Goal: Entertainment & Leisure: Browse casually

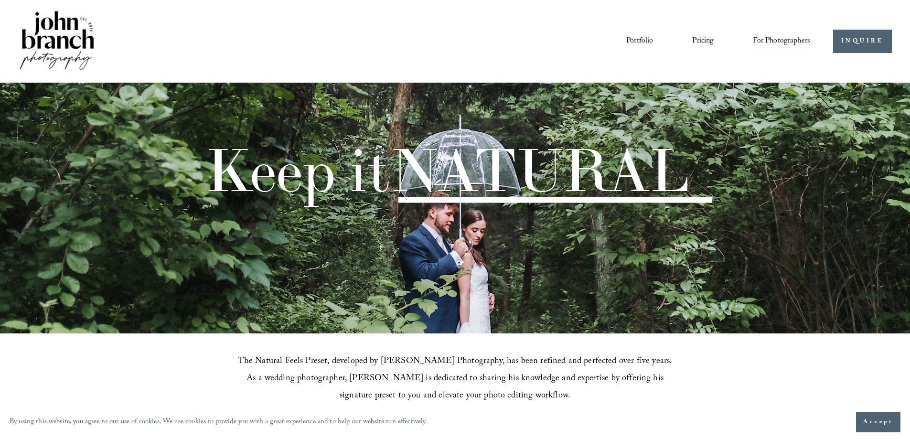
scroll to position [1067, 0]
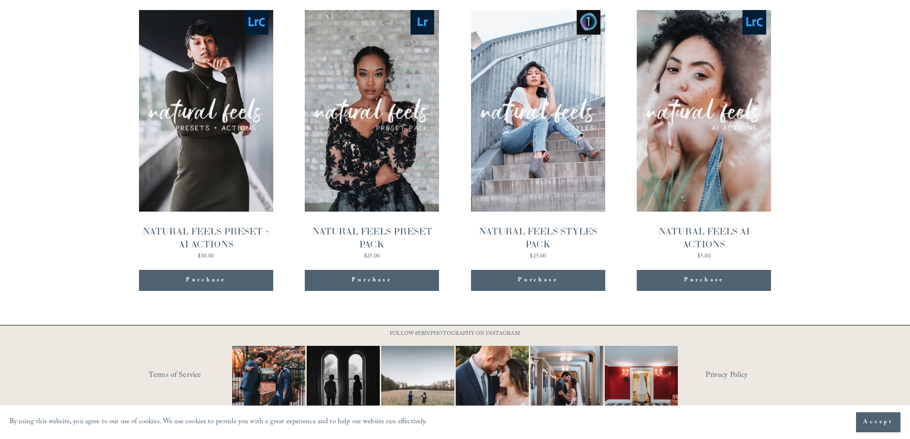
click at [206, 77] on span "Quick View" at bounding box center [206, 90] width 60 height 26
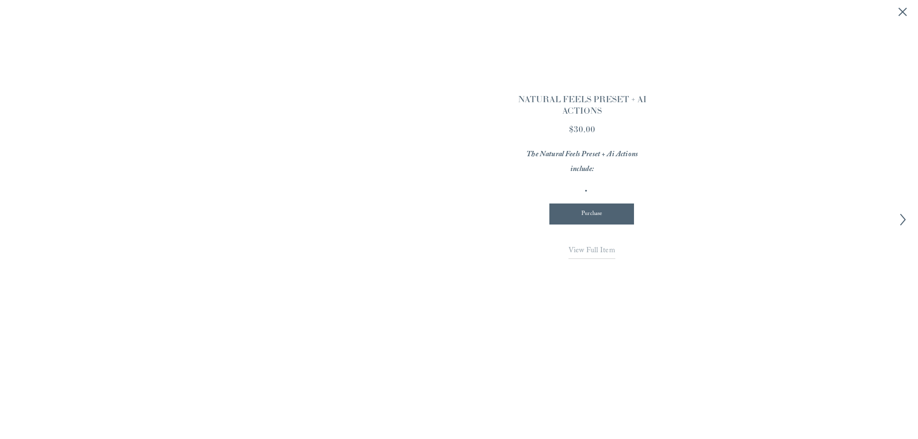
scroll to position [1069, 0]
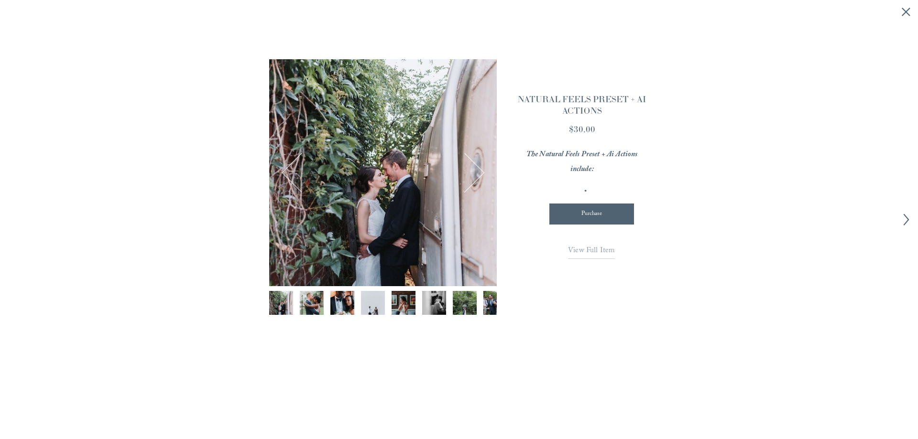
click at [309, 302] on img "Image 2 of 12" at bounding box center [312, 303] width 36 height 24
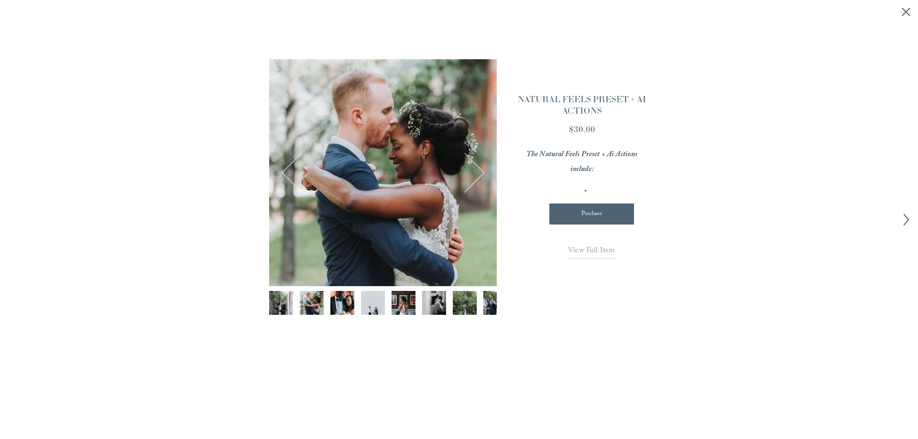
drag, startPoint x: 469, startPoint y: 164, endPoint x: 298, endPoint y: 166, distance: 171.1
click at [298, 166] on div at bounding box center [382, 172] width 227 height 37
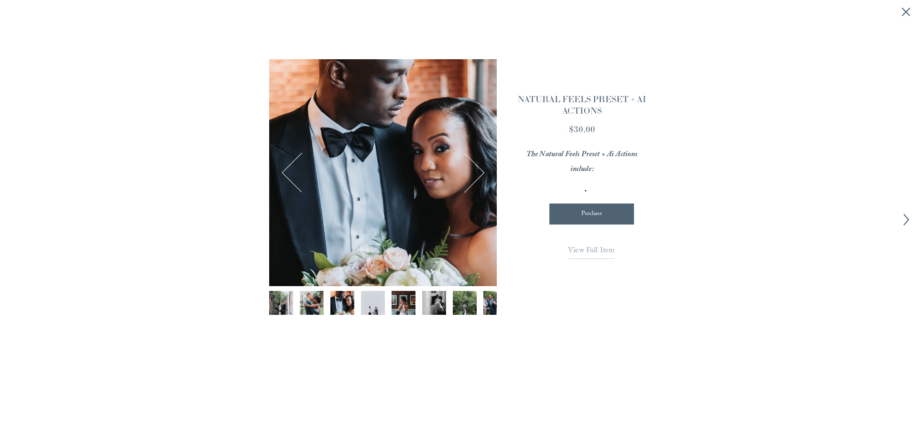
drag, startPoint x: 326, startPoint y: 177, endPoint x: 417, endPoint y: 179, distance: 90.4
click at [472, 185] on div at bounding box center [382, 172] width 227 height 37
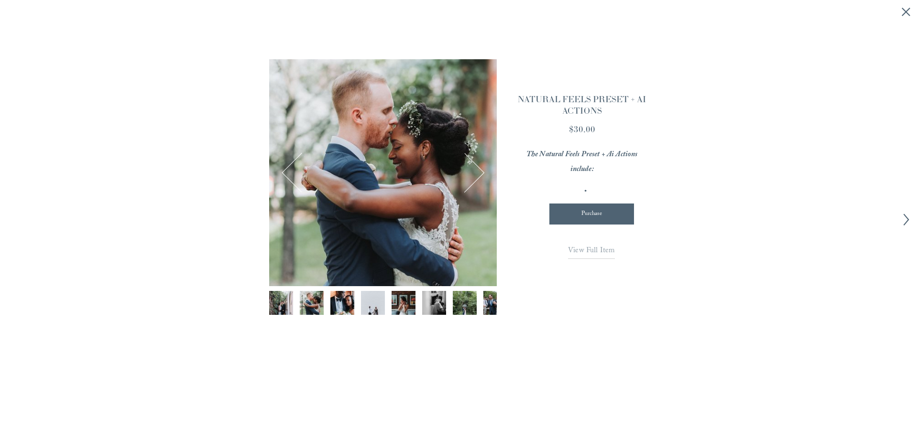
click at [345, 193] on div at bounding box center [382, 172] width 227 height 227
click at [600, 252] on span "View Full Item" at bounding box center [591, 251] width 47 height 13
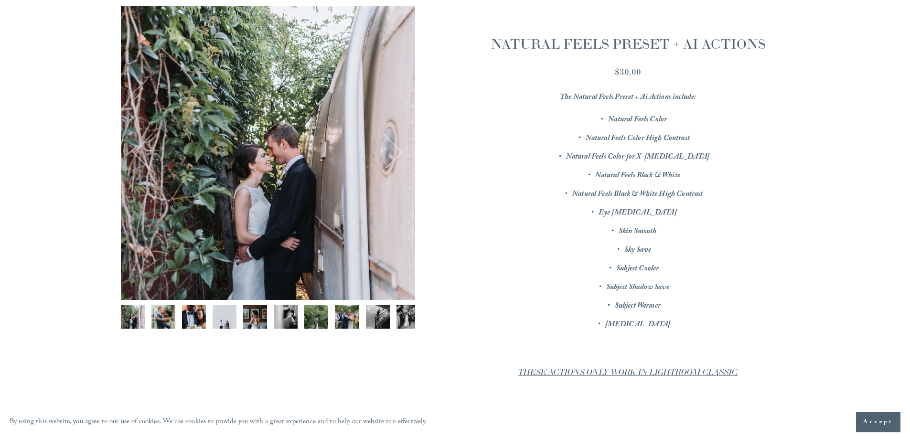
scroll to position [143, 0]
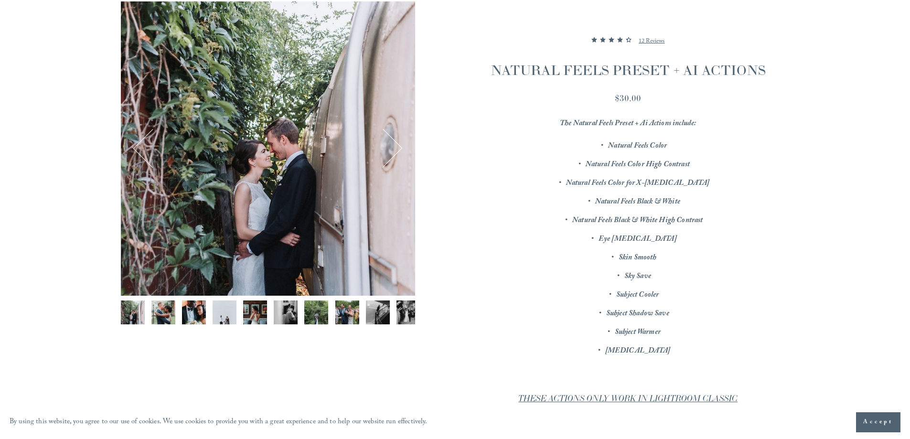
click at [290, 316] on img "Image 6 of 12" at bounding box center [286, 313] width 24 height 24
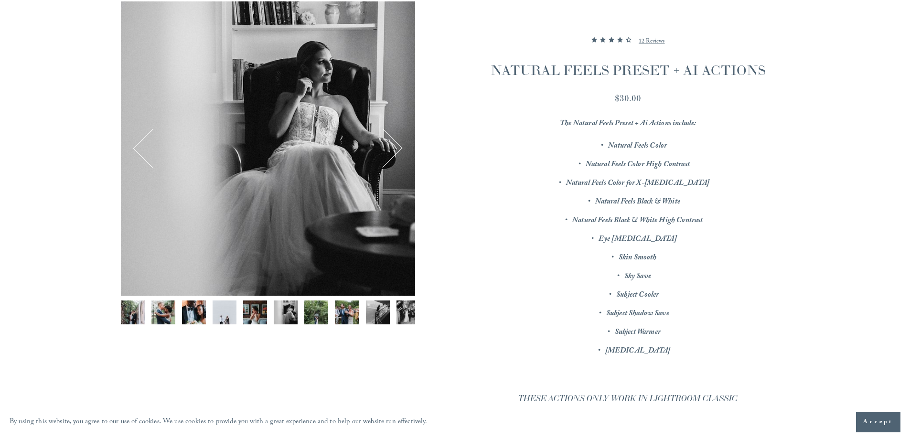
scroll to position [48, 0]
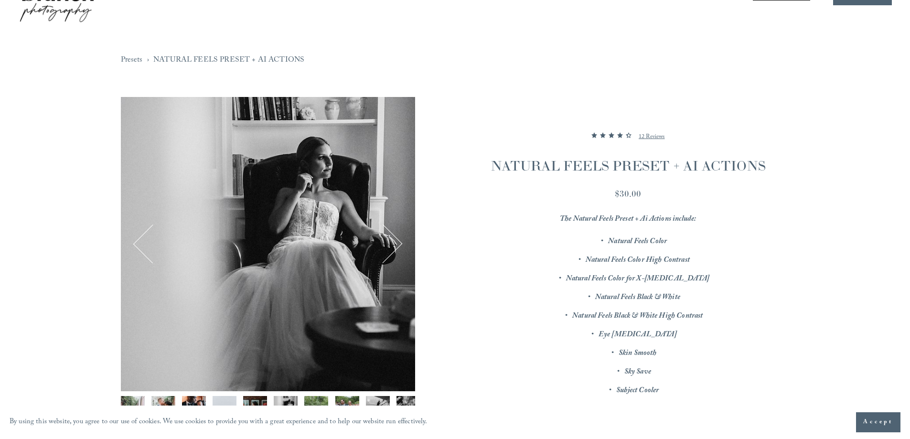
drag, startPoint x: 360, startPoint y: 233, endPoint x: 216, endPoint y: 242, distance: 144.6
click at [232, 242] on div "6 / 12 Image 1 of 12 Image 2 of 12 Image 3 of 12 Image 4 of 12 Image 5 of 12" at bounding box center [268, 244] width 294 height 294
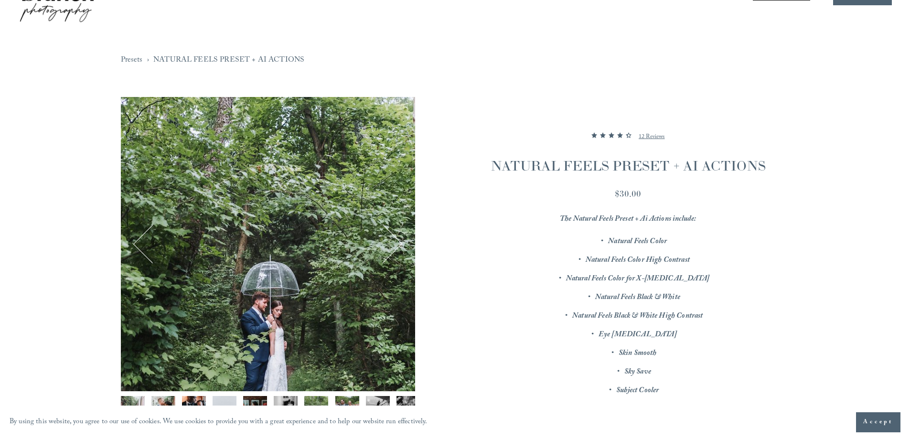
click at [373, 253] on button "Next" at bounding box center [383, 244] width 37 height 37
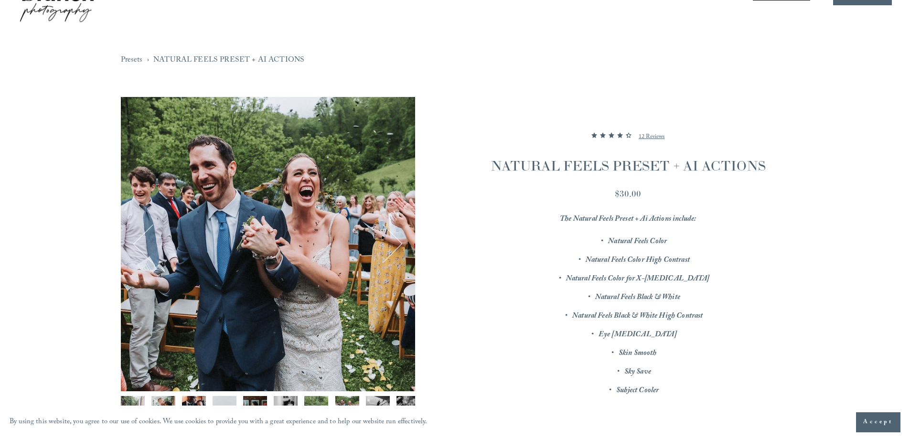
click at [393, 251] on button "Next" at bounding box center [383, 244] width 37 height 37
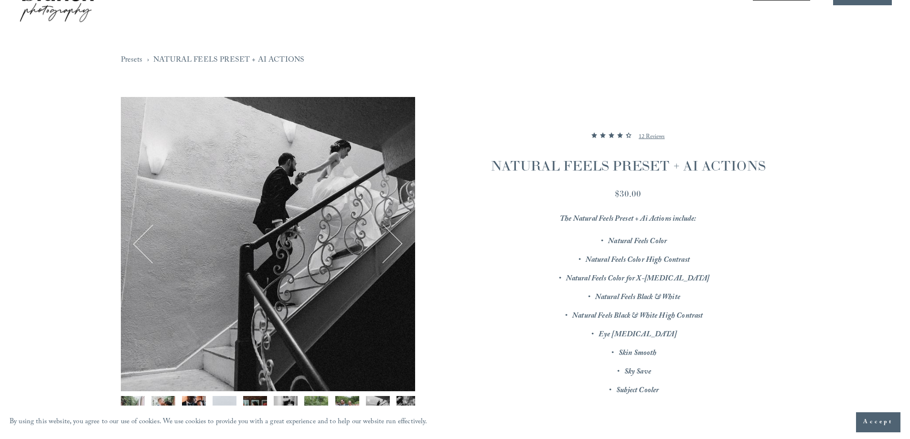
click at [395, 250] on button "Next" at bounding box center [383, 244] width 37 height 37
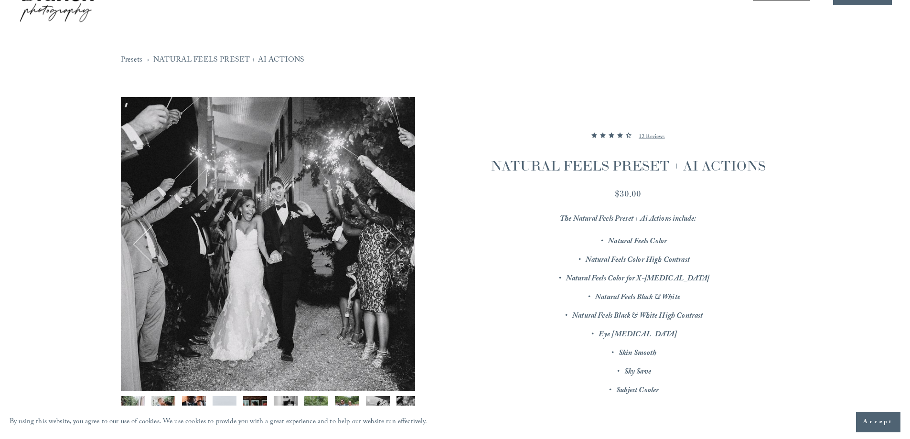
click at [395, 250] on button "Next" at bounding box center [383, 244] width 37 height 37
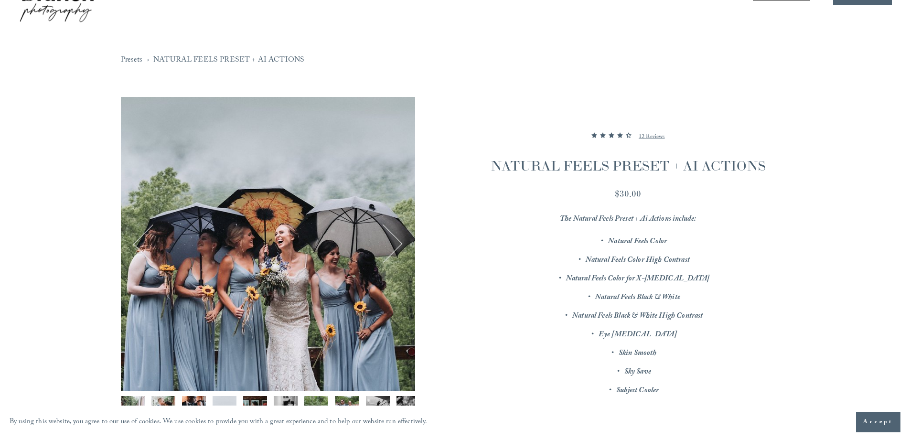
click at [395, 250] on button "Next" at bounding box center [383, 244] width 37 height 37
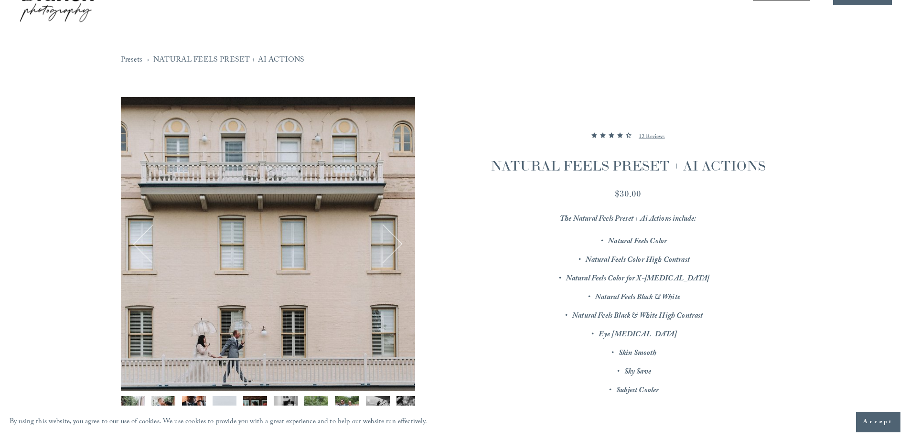
click at [395, 252] on button "Next" at bounding box center [383, 244] width 37 height 37
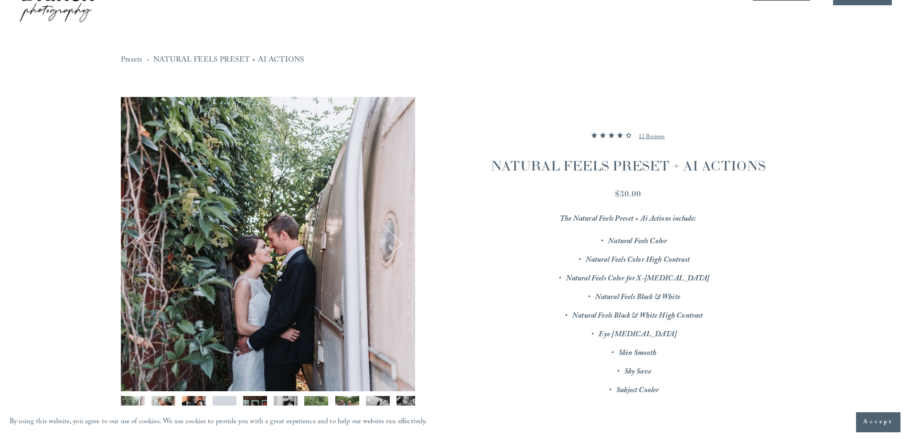
click at [395, 252] on button "Next" at bounding box center [383, 244] width 37 height 37
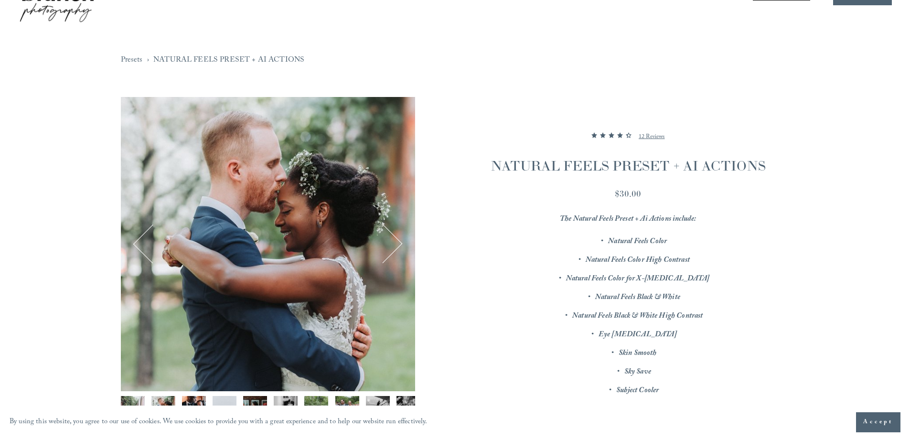
click at [395, 249] on button "Next" at bounding box center [383, 244] width 37 height 37
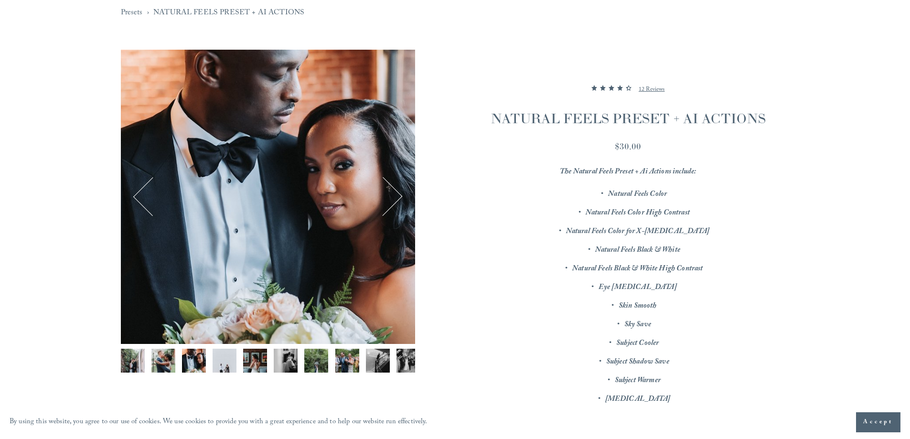
scroll to position [96, 0]
click at [289, 11] on link "NATURAL FEELS PRESET + AI ACTIONS" at bounding box center [228, 12] width 151 height 13
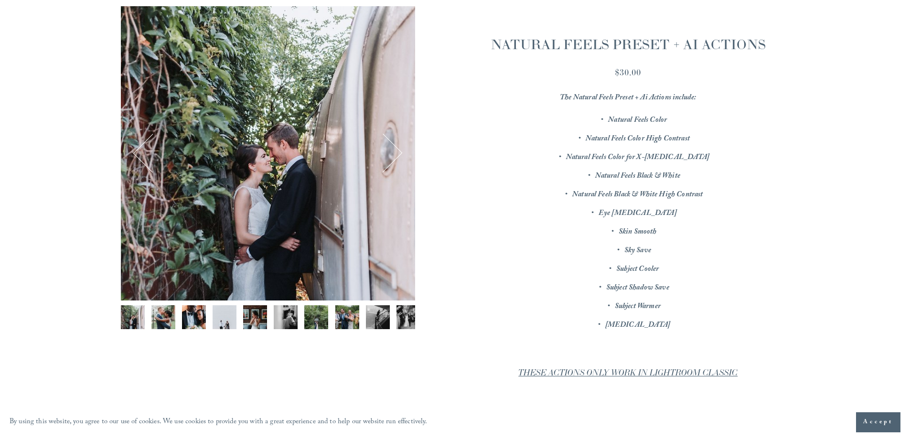
scroll to position [143, 0]
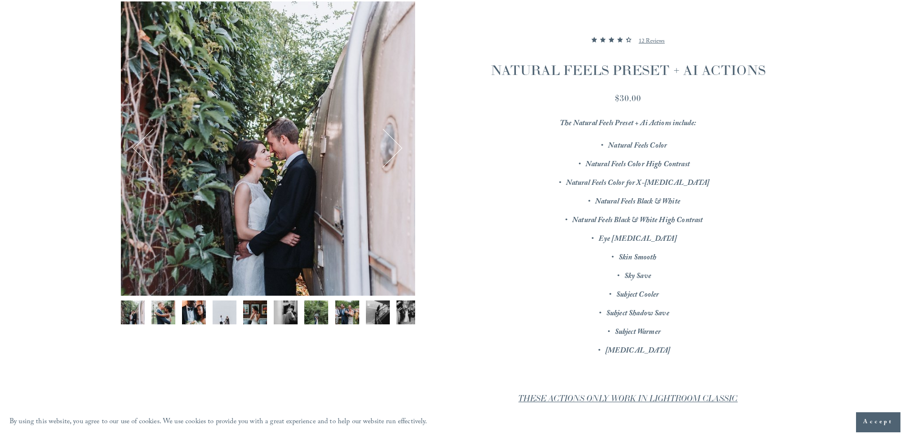
click at [667, 35] on div "4.416666666666667 out of 5 stars 12 Reviews" at bounding box center [628, 41] width 323 height 23
click at [661, 39] on p "12 Reviews" at bounding box center [652, 41] width 26 height 11
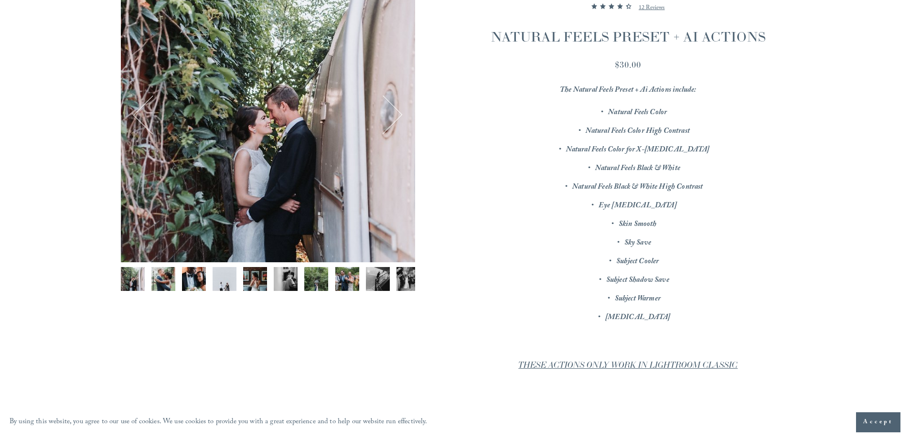
scroll to position [390, 0]
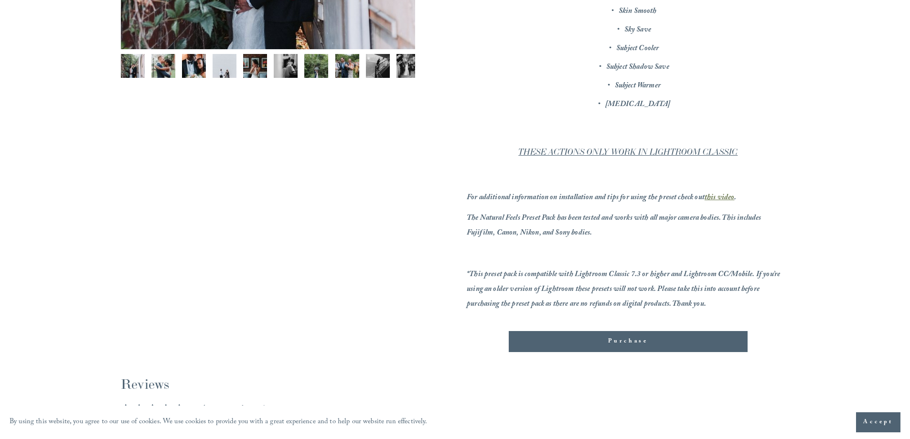
click at [661, 344] on div "Purchase" at bounding box center [628, 342] width 223 height 10
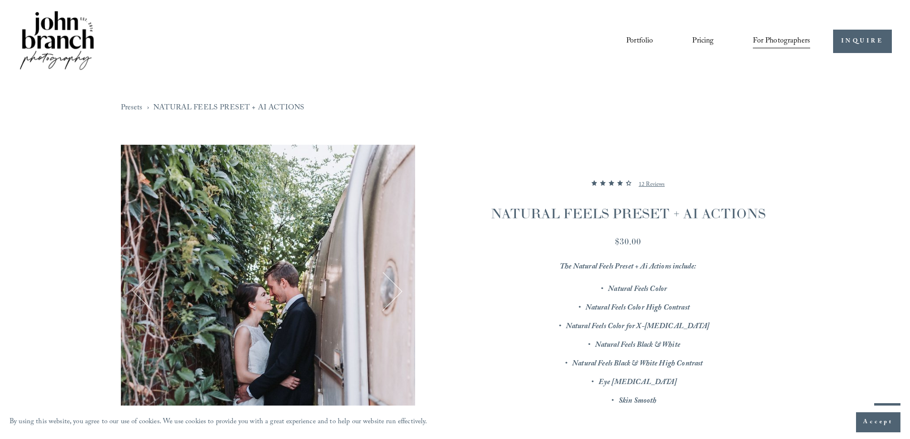
scroll to position [143, 0]
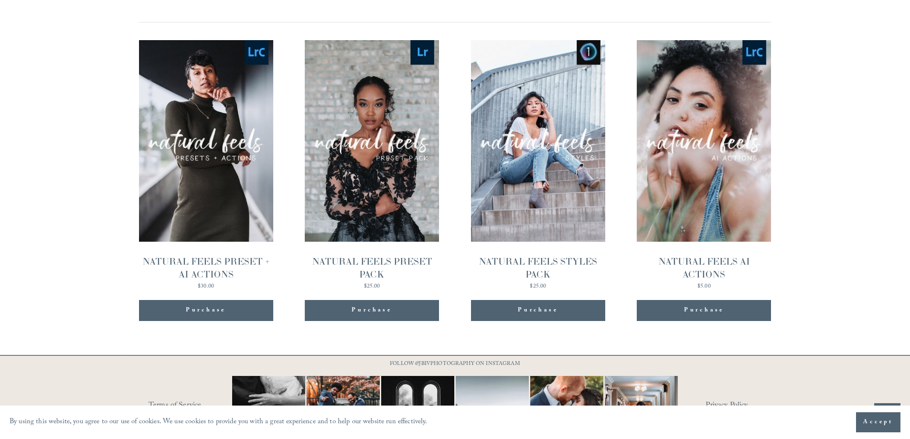
scroll to position [1019, 0]
click at [714, 130] on span "Quick View" at bounding box center [704, 121] width 60 height 26
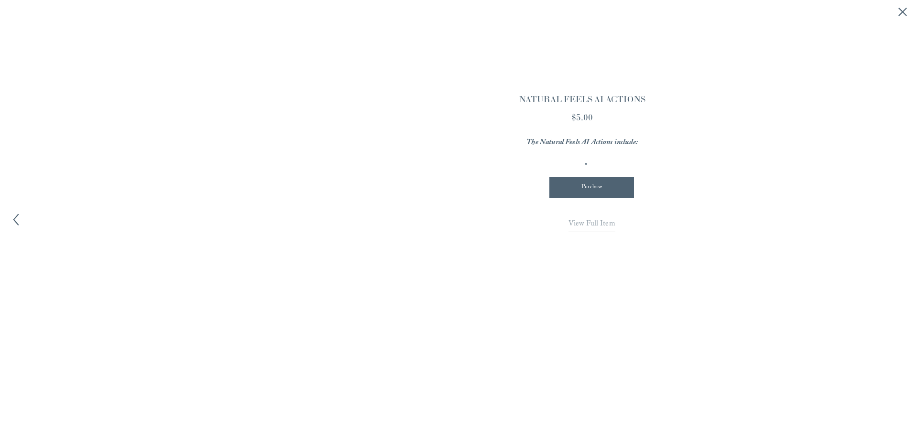
scroll to position [1021, 0]
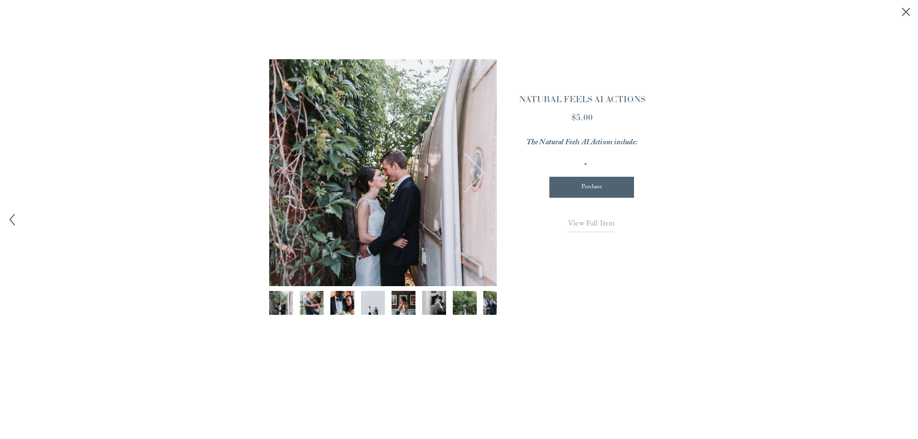
click at [465, 178] on button "Next Image" at bounding box center [464, 172] width 37 height 37
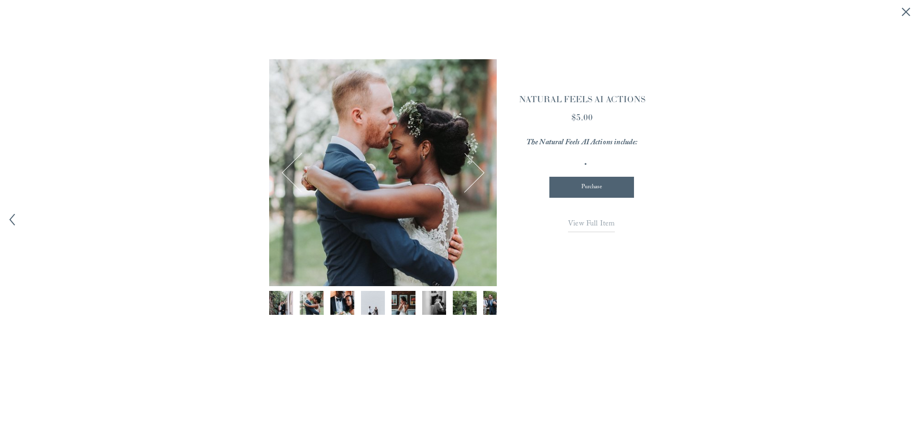
click at [466, 178] on button "Next Image" at bounding box center [464, 172] width 37 height 37
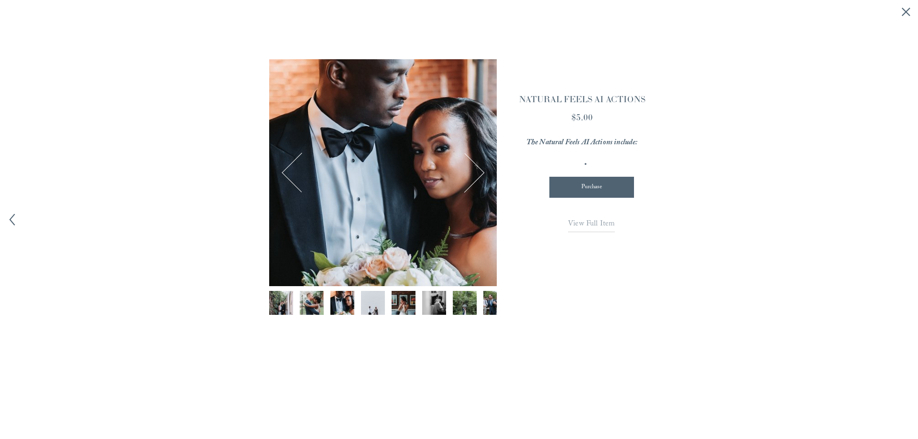
click at [469, 177] on button "Next Image" at bounding box center [464, 172] width 37 height 37
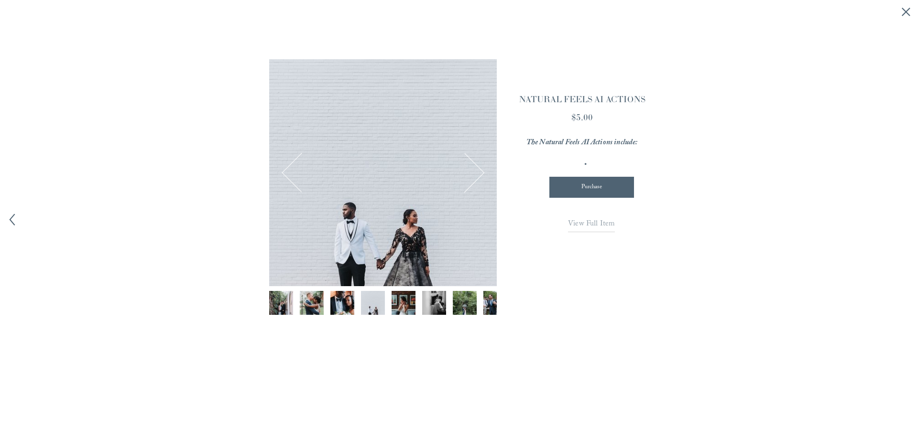
click at [468, 177] on button "Next Image" at bounding box center [464, 172] width 37 height 37
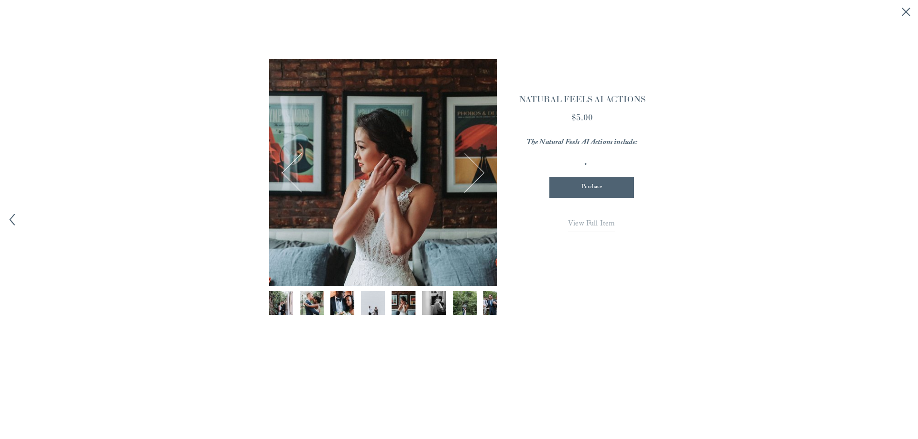
click at [468, 177] on button "Next Image" at bounding box center [464, 172] width 37 height 37
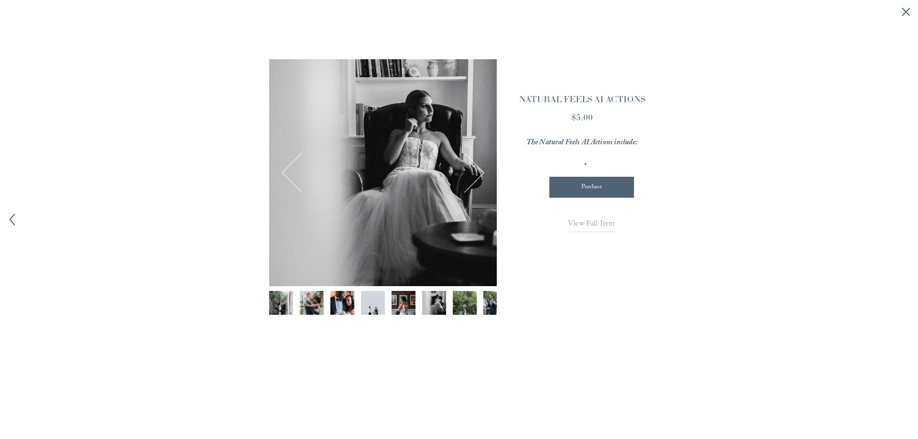
click at [468, 177] on button "Next Image" at bounding box center [464, 172] width 37 height 37
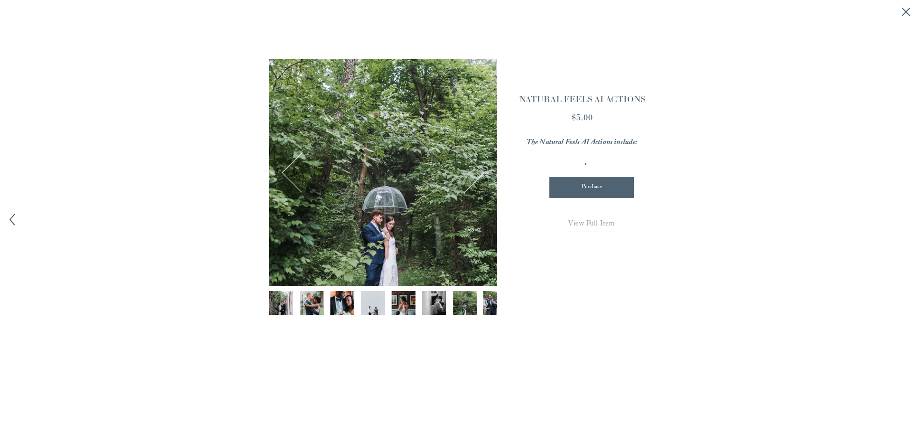
click at [586, 162] on p at bounding box center [591, 165] width 114 height 15
click at [484, 174] on div at bounding box center [382, 172] width 227 height 227
click at [906, 9] on icon "Close quick view" at bounding box center [906, 12] width 10 height 10
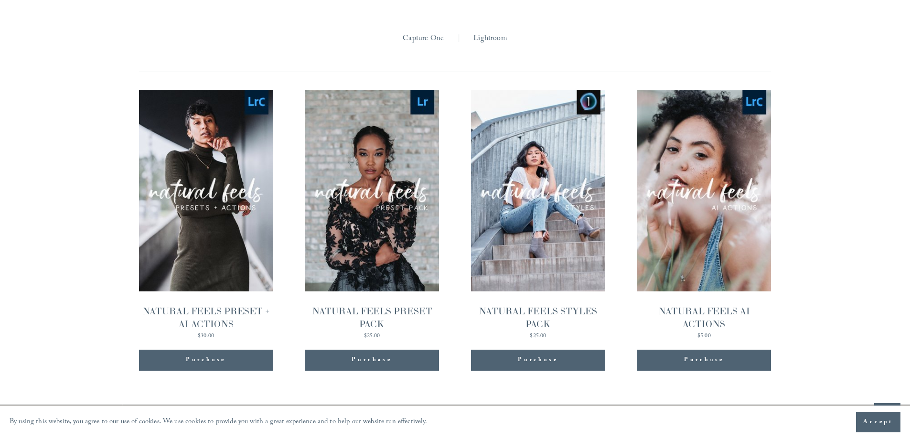
scroll to position [971, 0]
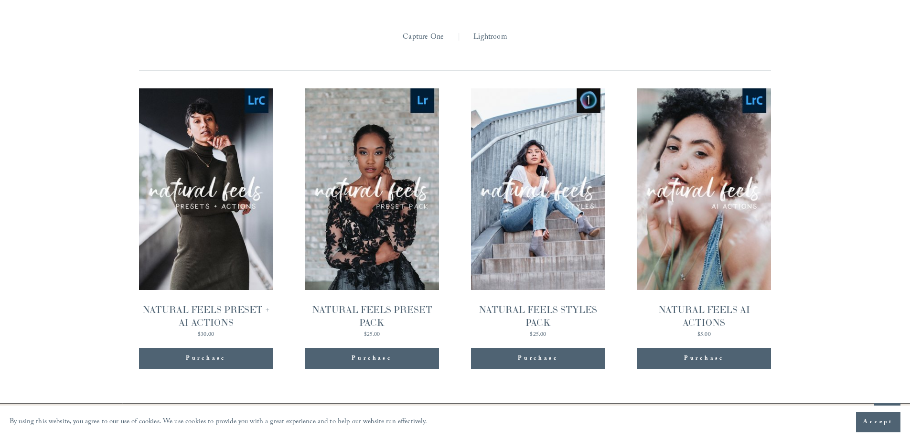
click at [377, 173] on span "Quick View" at bounding box center [372, 169] width 60 height 26
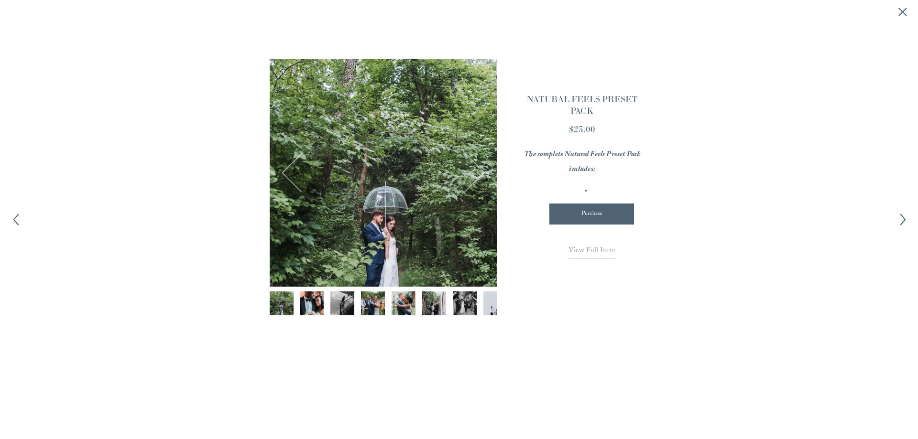
scroll to position [973, 0]
click at [466, 178] on button "Next Image" at bounding box center [464, 172] width 37 height 37
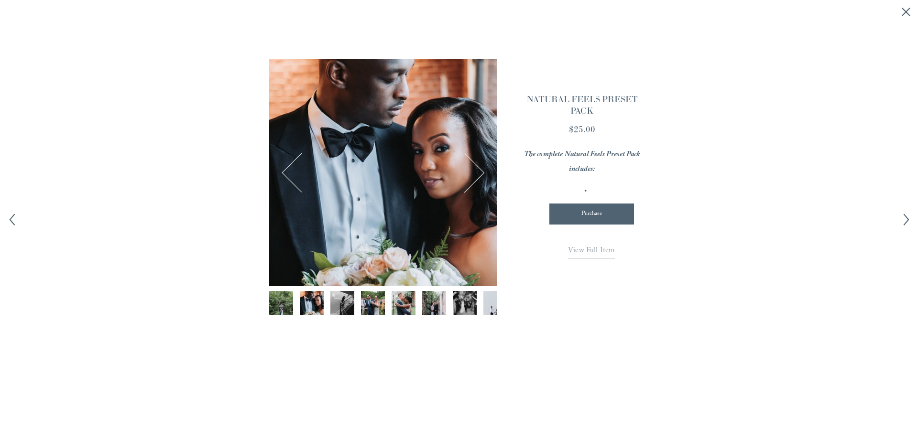
click at [470, 183] on button "Next Image" at bounding box center [464, 172] width 37 height 37
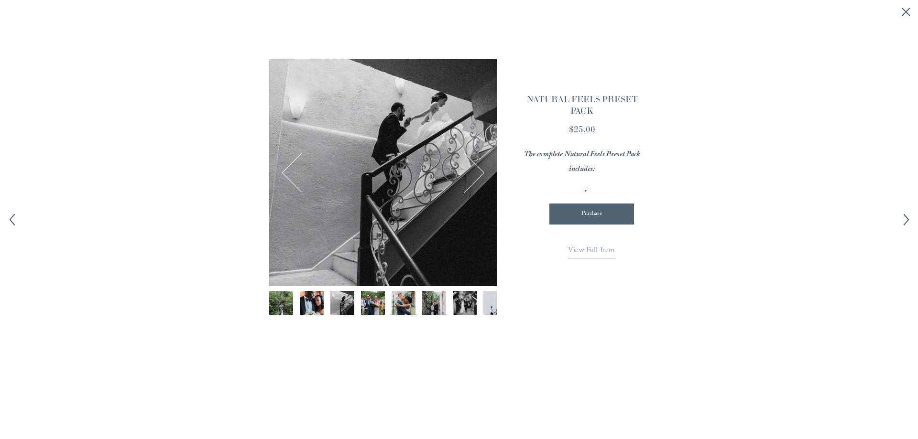
click at [470, 184] on button "Next Image" at bounding box center [464, 172] width 37 height 37
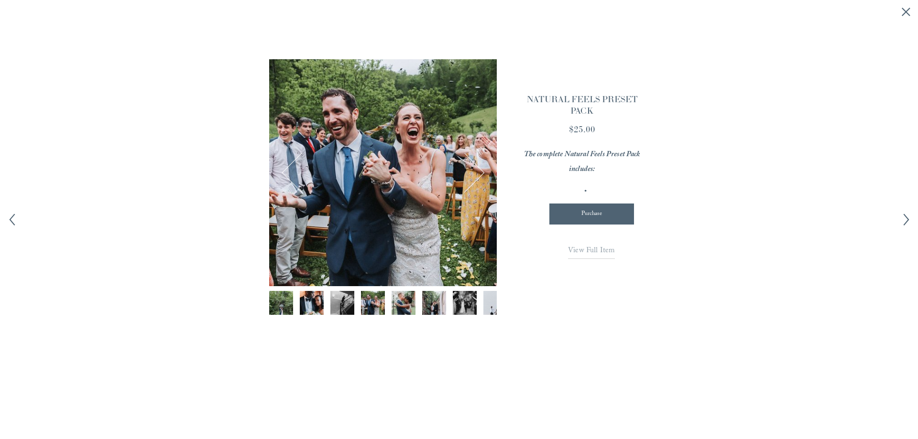
click at [470, 184] on button "Next Image" at bounding box center [464, 172] width 37 height 37
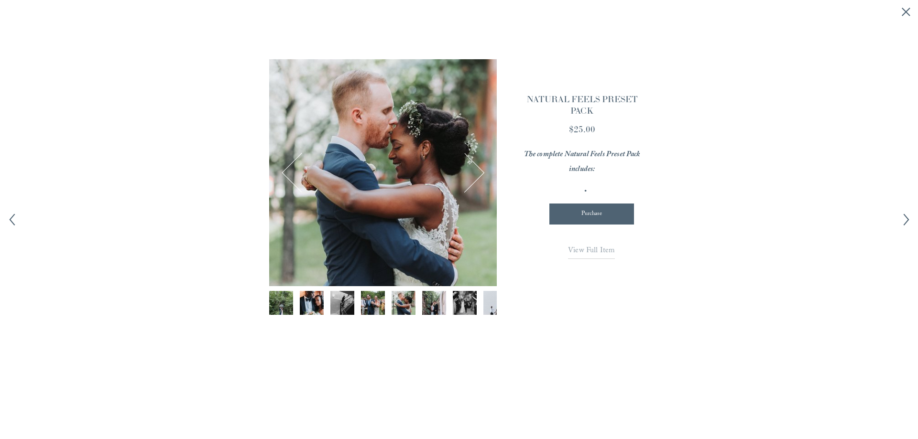
click at [473, 185] on button "Next Image" at bounding box center [464, 172] width 37 height 37
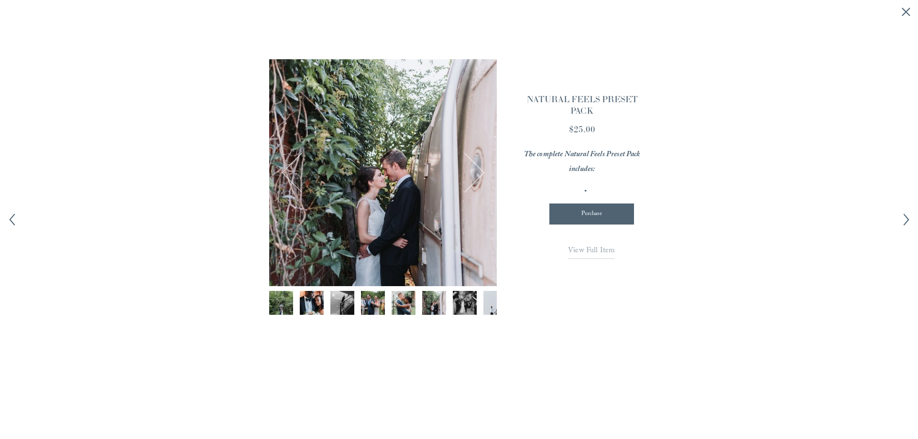
click at [473, 185] on button "Next Image" at bounding box center [464, 172] width 37 height 37
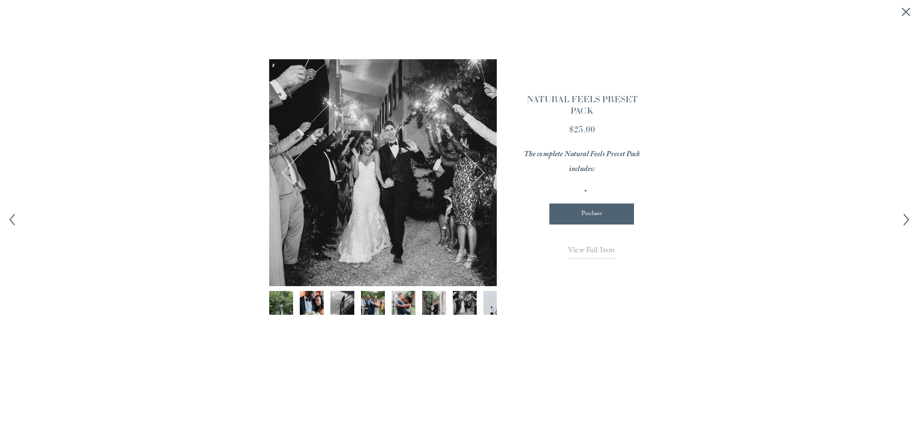
click at [906, 12] on line "Close quick view" at bounding box center [906, 12] width 8 height 8
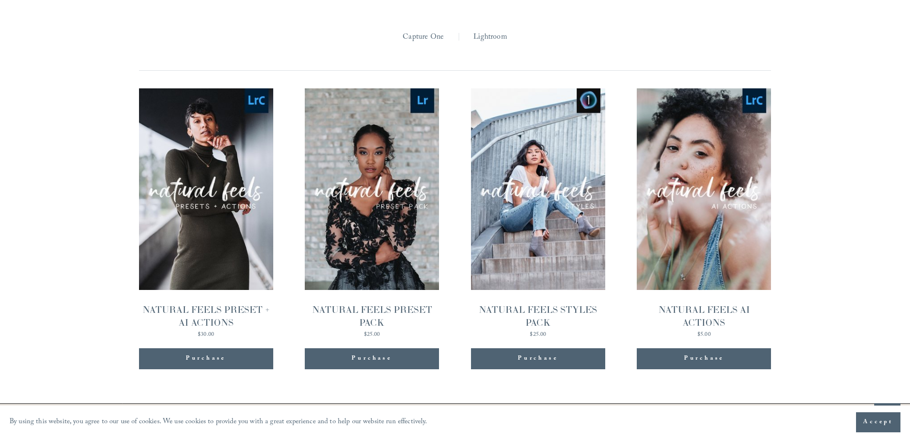
click at [385, 164] on span "Quick View" at bounding box center [372, 169] width 60 height 26
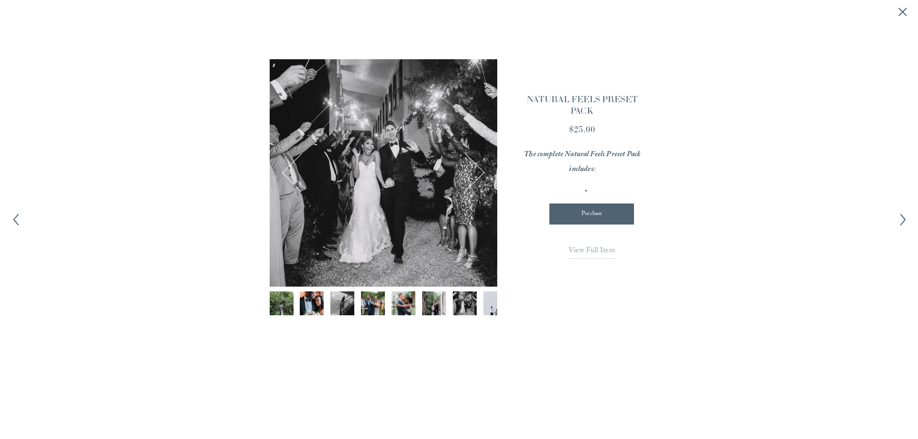
scroll to position [973, 0]
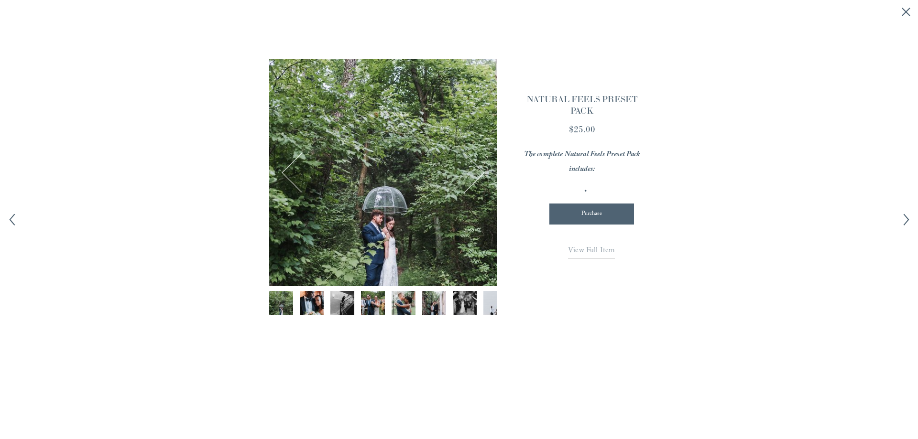
click at [595, 249] on span "View Full Item" at bounding box center [591, 251] width 47 height 13
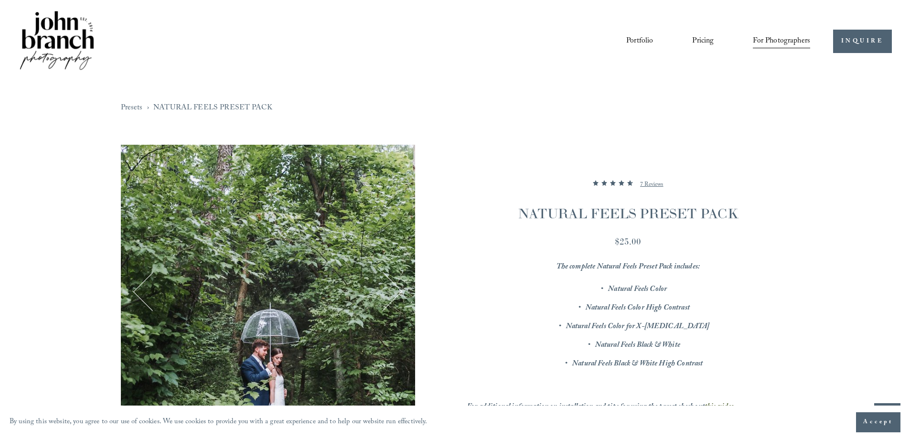
click at [659, 185] on p "7 Reviews" at bounding box center [651, 184] width 23 height 11
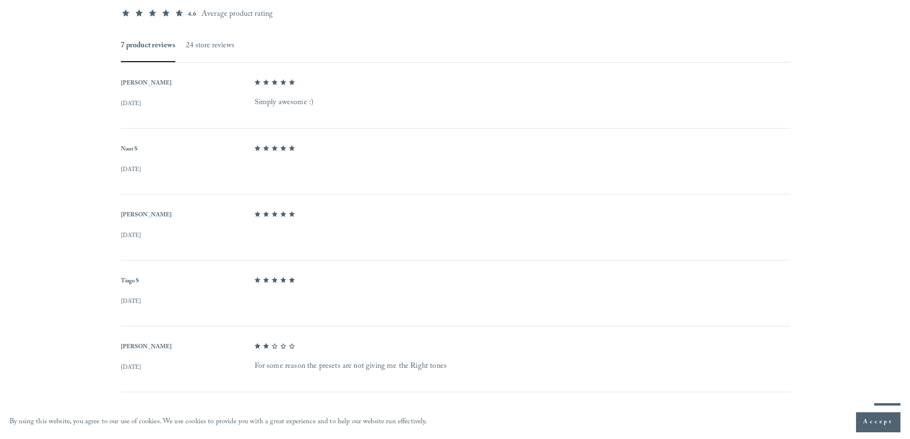
scroll to position [633, 0]
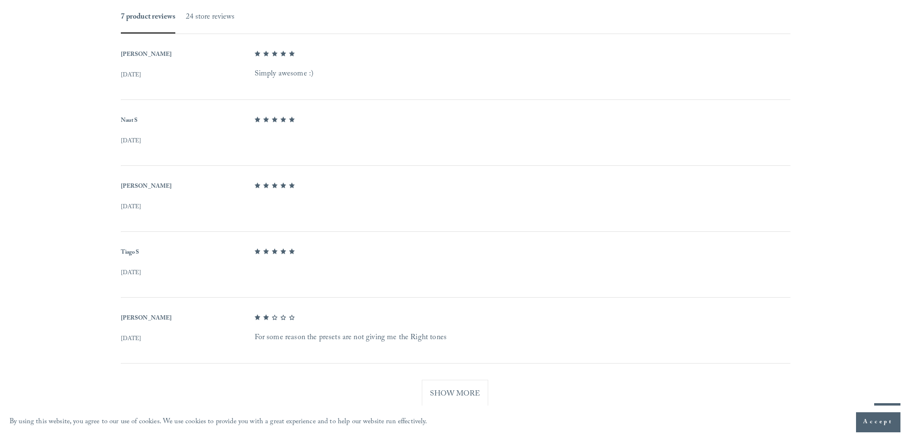
click at [461, 395] on button "Show More" at bounding box center [455, 394] width 66 height 29
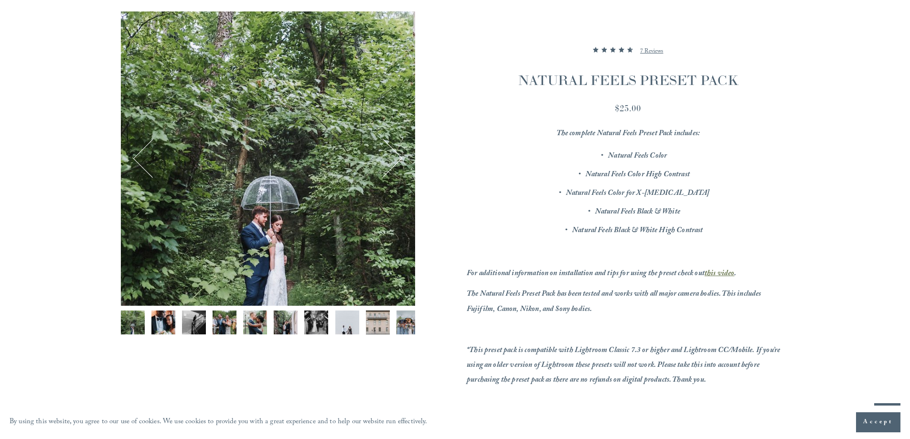
scroll to position [0, 0]
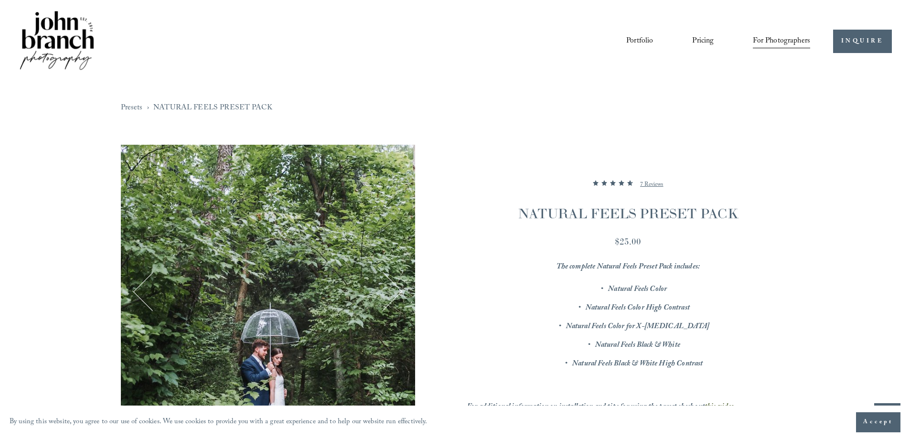
click at [0, 0] on span "Presets" at bounding box center [0, 0] width 0 height 0
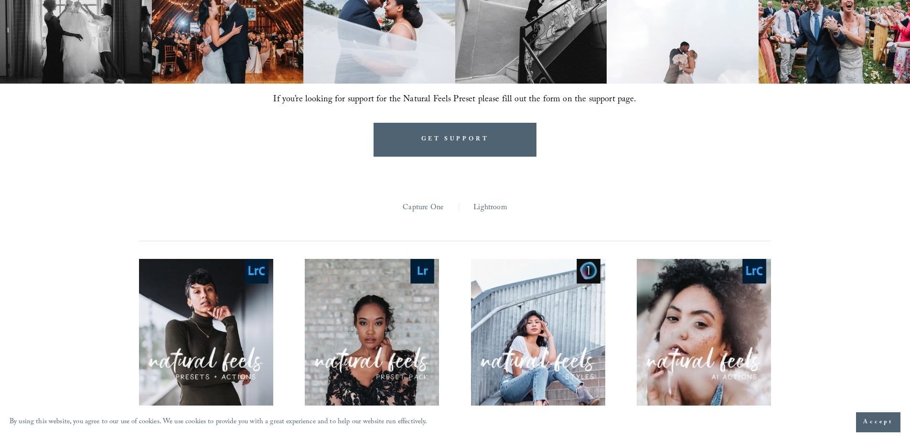
scroll to position [956, 0]
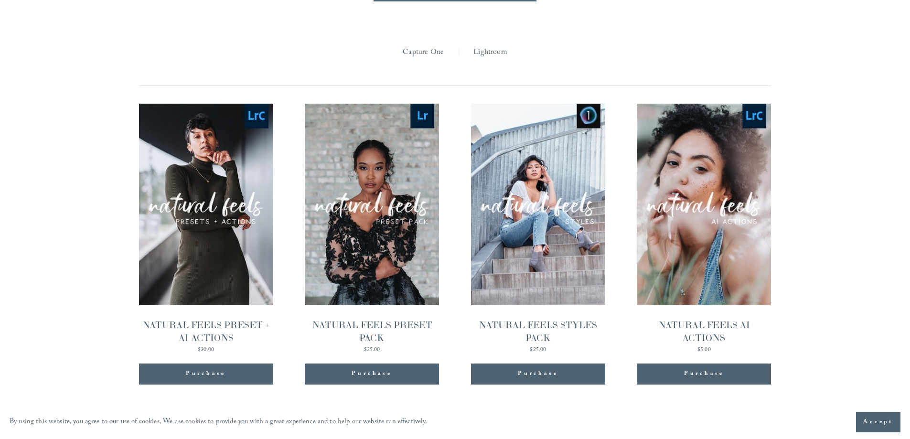
click at [220, 185] on span "Quick View" at bounding box center [206, 184] width 60 height 26
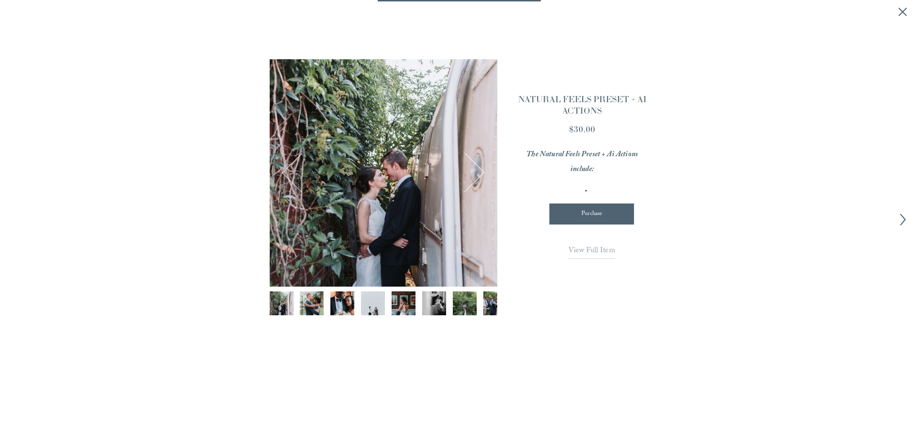
scroll to position [958, 0]
click at [603, 252] on span "View Full Item" at bounding box center [591, 251] width 47 height 13
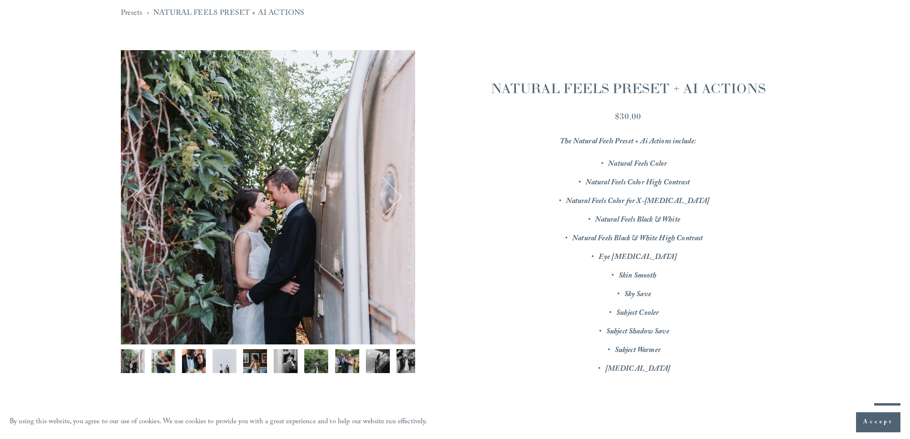
scroll to position [96, 0]
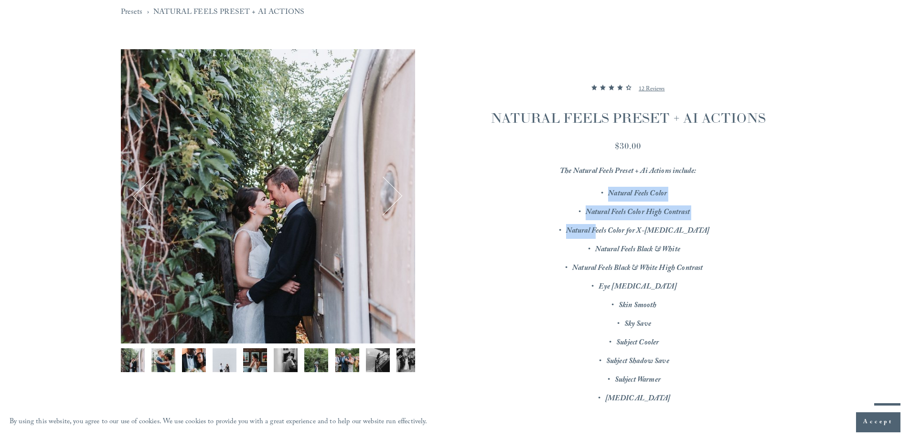
drag, startPoint x: 606, startPoint y: 192, endPoint x: 624, endPoint y: 226, distance: 37.8
click at [624, 226] on ul "Natural Feels Color Natural Feels Color High Contrast Natural Feels Color for X…" at bounding box center [628, 297] width 323 height 220
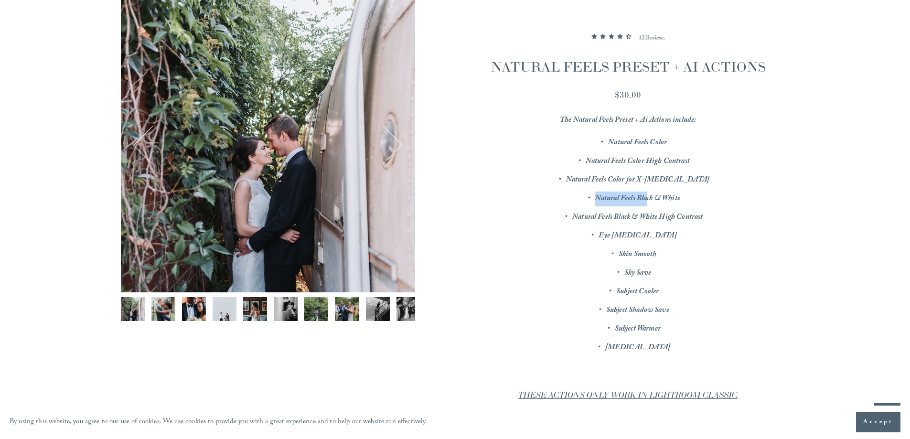
scroll to position [143, 0]
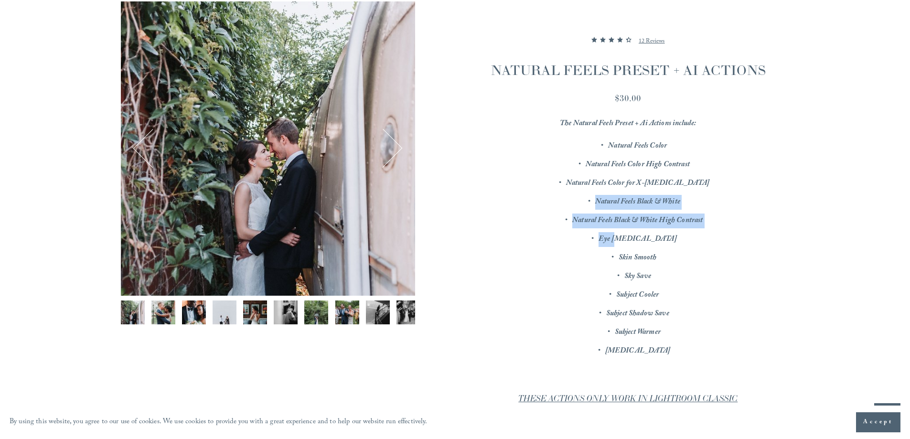
drag, startPoint x: 596, startPoint y: 201, endPoint x: 635, endPoint y: 247, distance: 60.4
click at [634, 247] on ul "Natural Feels Color Natural Feels Color High Contrast Natural Feels Color for X…" at bounding box center [628, 249] width 323 height 220
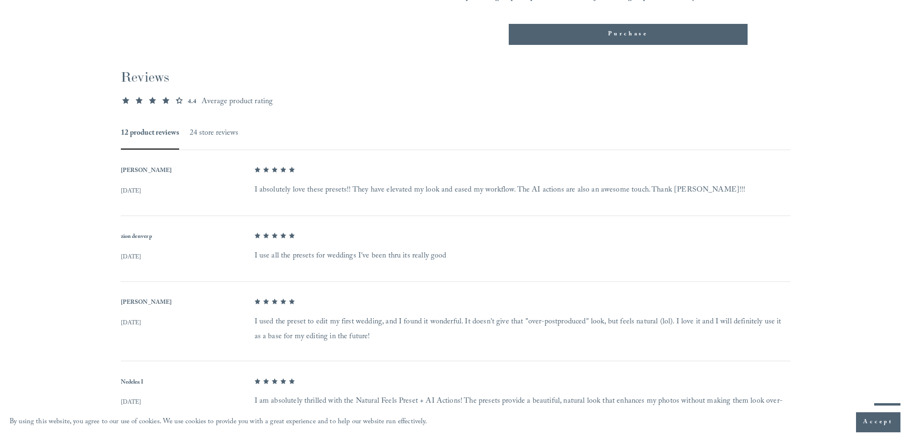
scroll to position [908, 0]
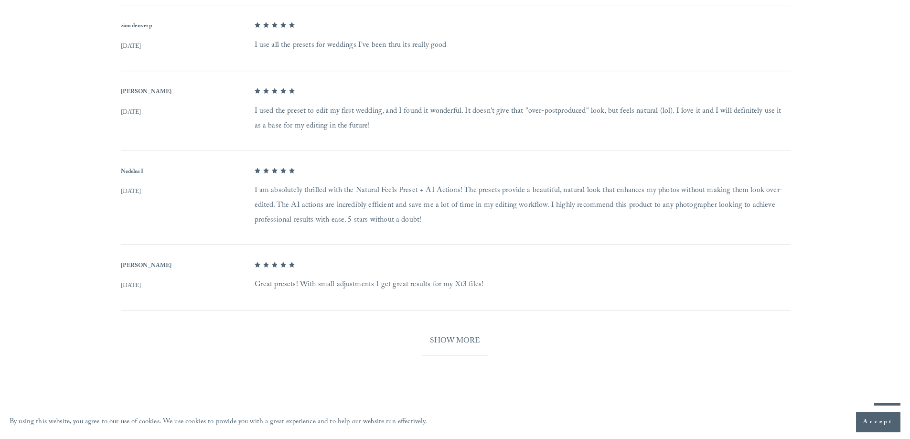
click at [469, 331] on button "Show More" at bounding box center [455, 341] width 66 height 29
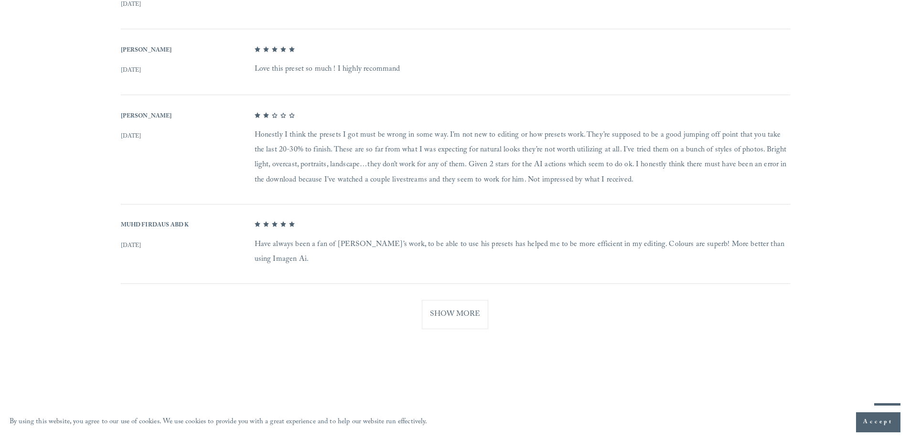
scroll to position [1386, 0]
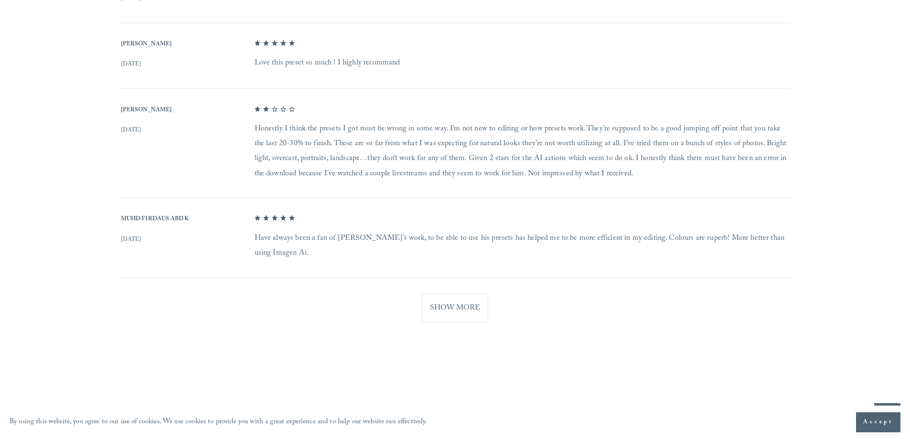
click at [462, 294] on button "Show More" at bounding box center [455, 308] width 66 height 29
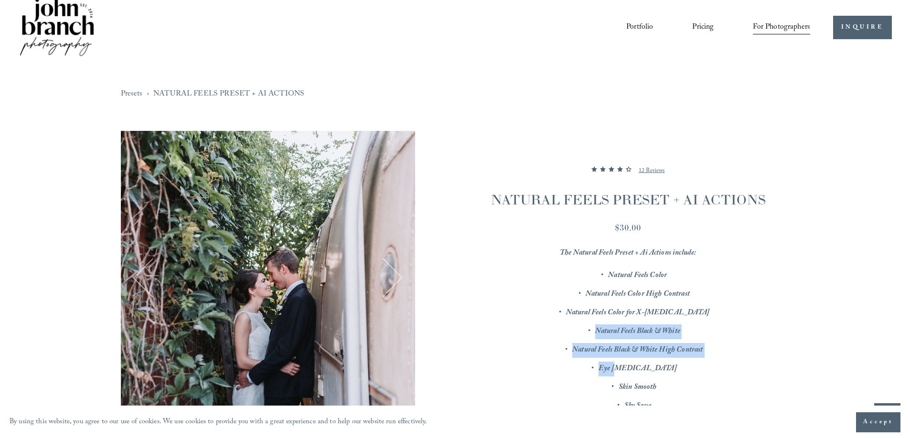
scroll to position [0, 0]
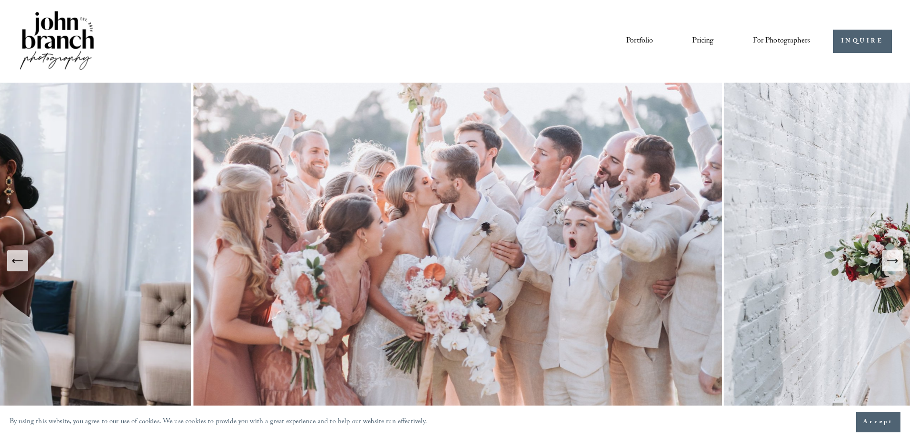
click at [643, 39] on link "Portfolio" at bounding box center [640, 41] width 27 height 16
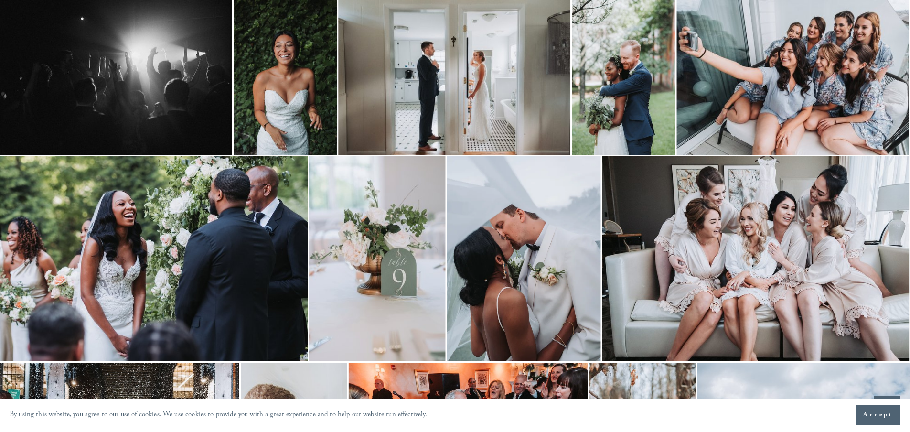
click at [740, 242] on img at bounding box center [755, 258] width 307 height 205
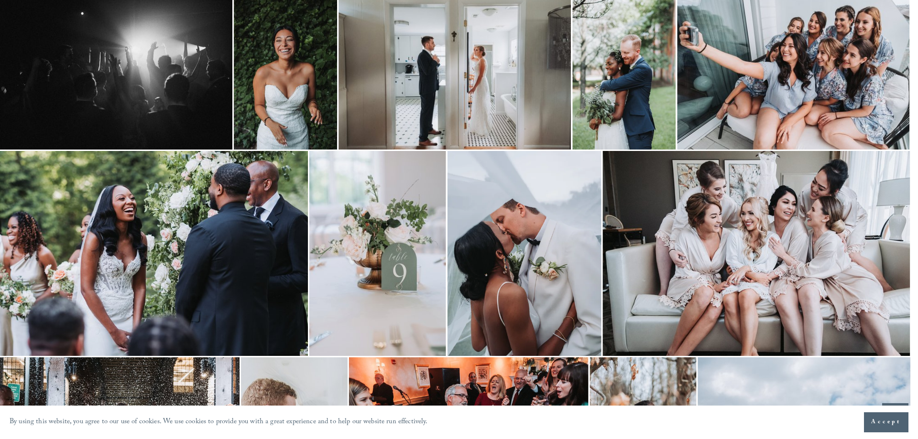
scroll to position [287, 0]
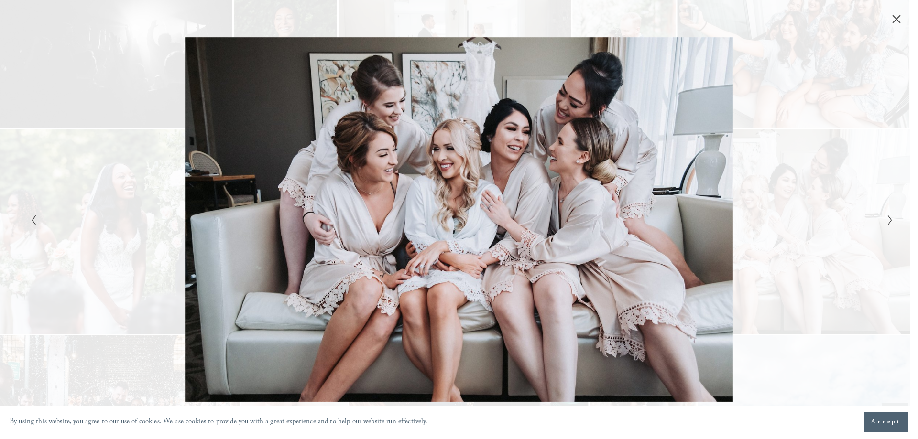
click at [451, 157] on div "Gallery" at bounding box center [243, 219] width 431 height 365
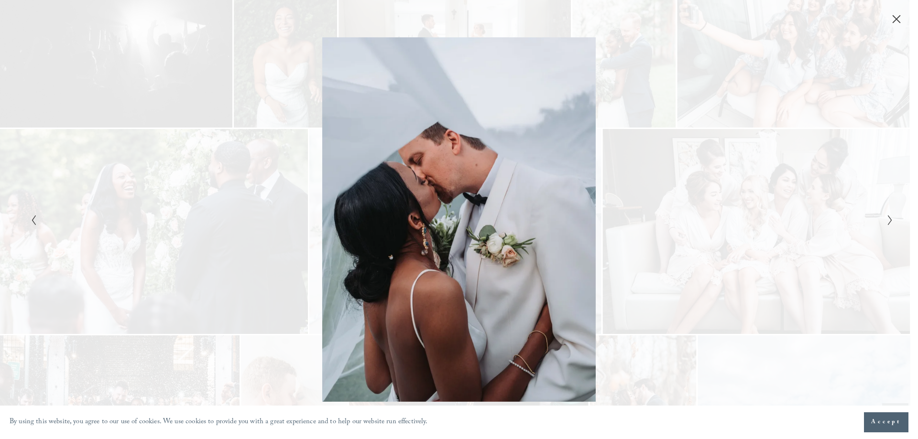
click at [468, 172] on div "Gallery" at bounding box center [674, 219] width 431 height 365
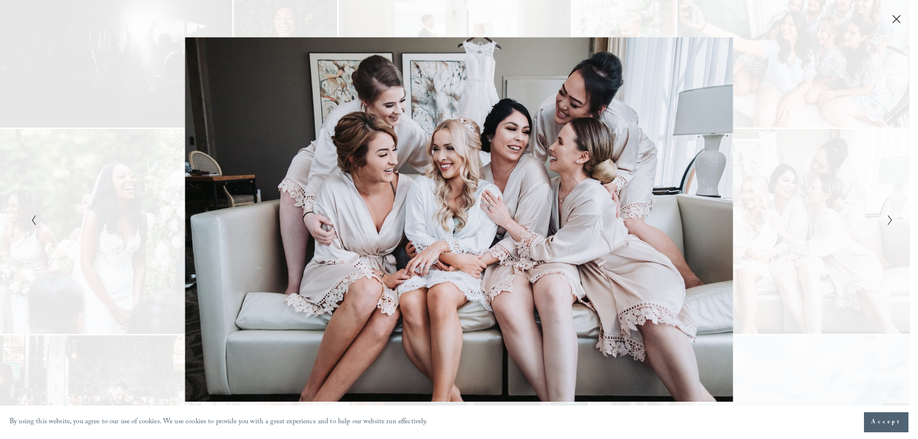
click at [872, 221] on div "Loving What You See? 💍✨ Imagine your love story captured just like this—natural…" at bounding box center [769, 289] width 224 height 225
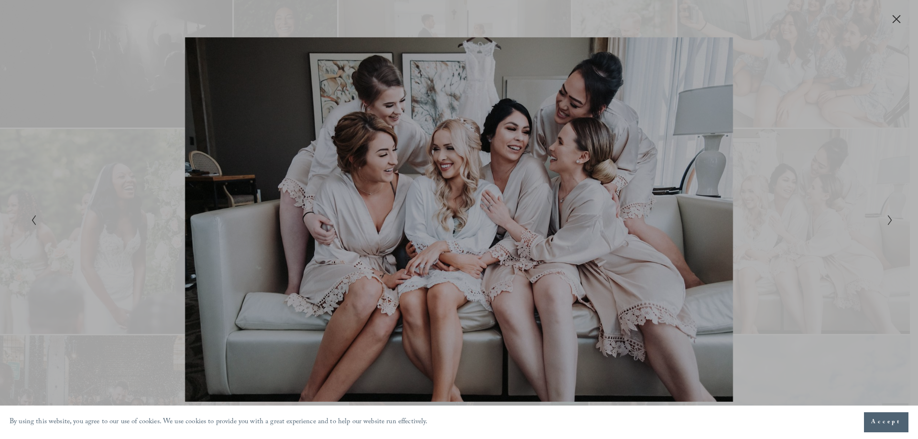
click at [881, 226] on div "Loving What You See? 💍✨ Imagine your love story captured just like this—natural…" at bounding box center [769, 301] width 224 height 225
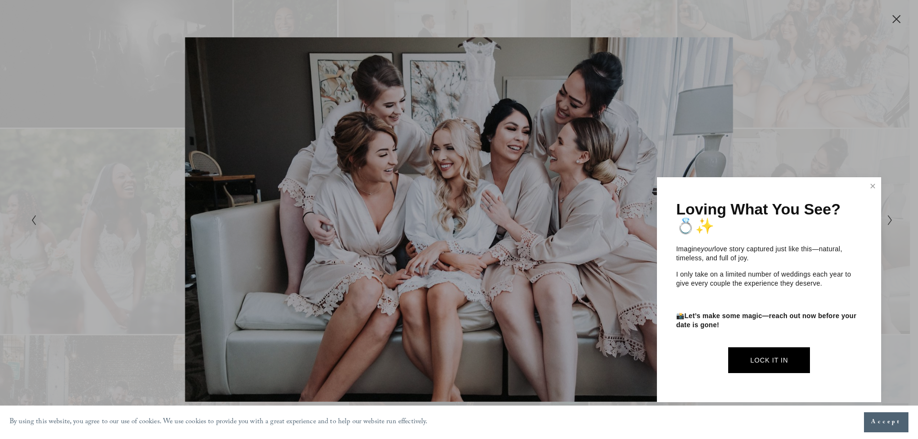
click at [887, 222] on div at bounding box center [459, 219] width 918 height 439
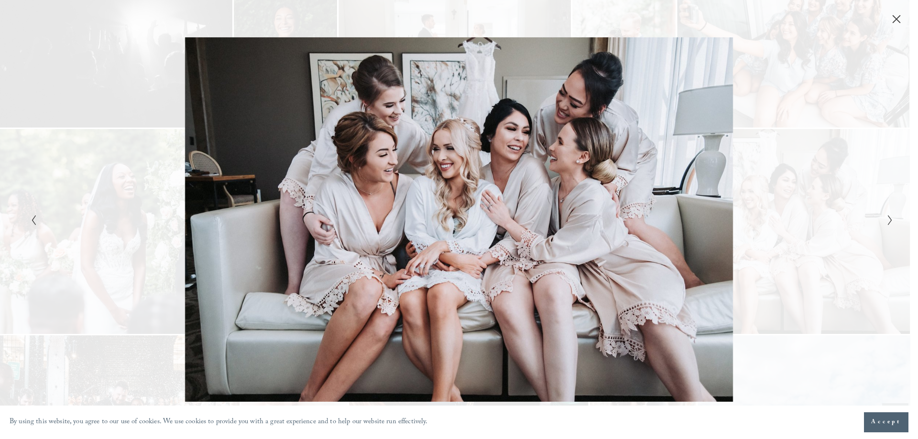
click at [891, 216] on icon "Next Slide" at bounding box center [890, 220] width 6 height 11
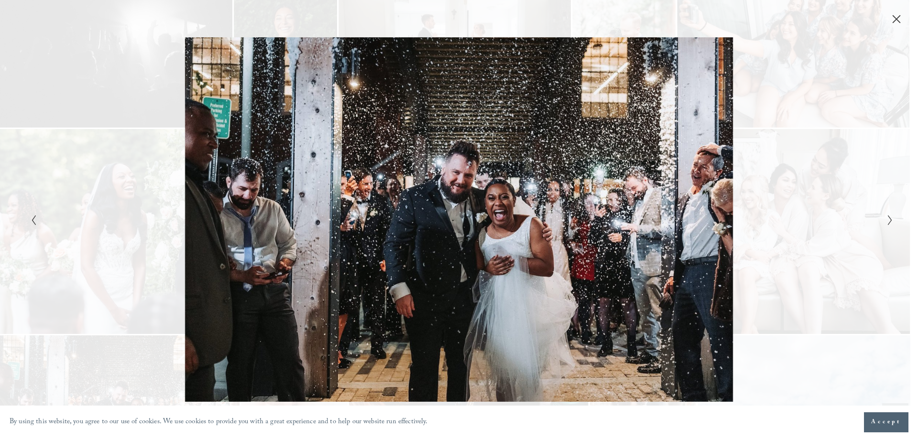
click at [891, 216] on icon "Next Slide" at bounding box center [890, 220] width 6 height 11
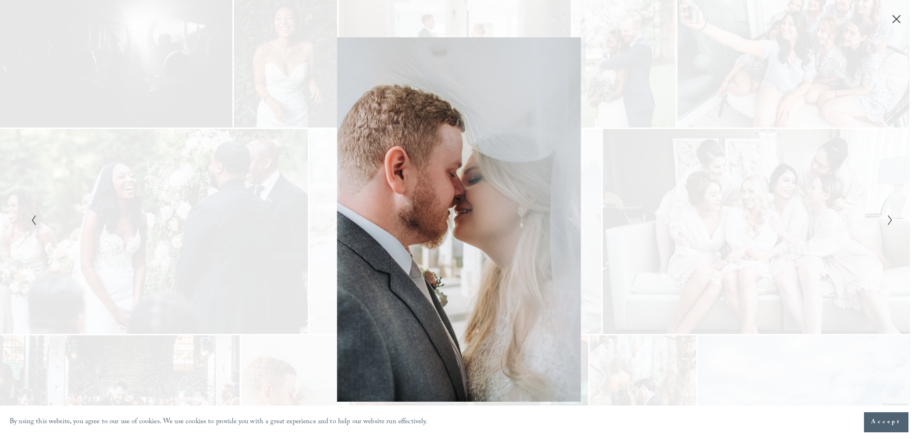
click at [891, 216] on icon "Next Slide" at bounding box center [890, 220] width 6 height 11
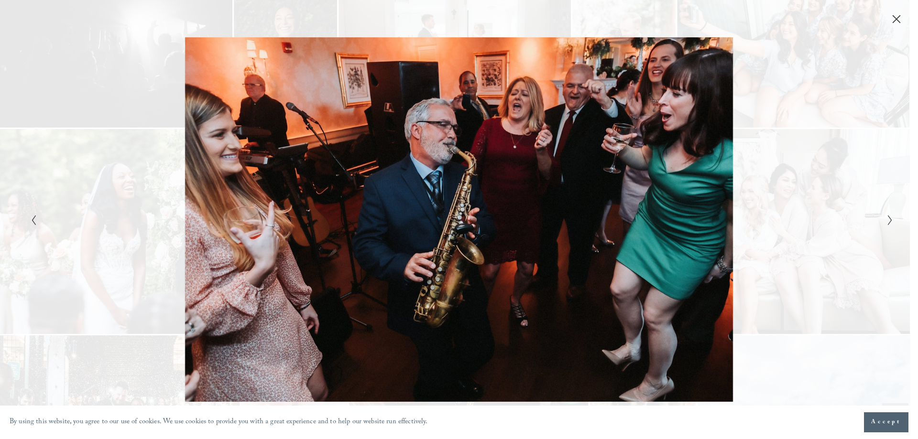
click at [891, 216] on icon "Next Slide" at bounding box center [890, 220] width 6 height 11
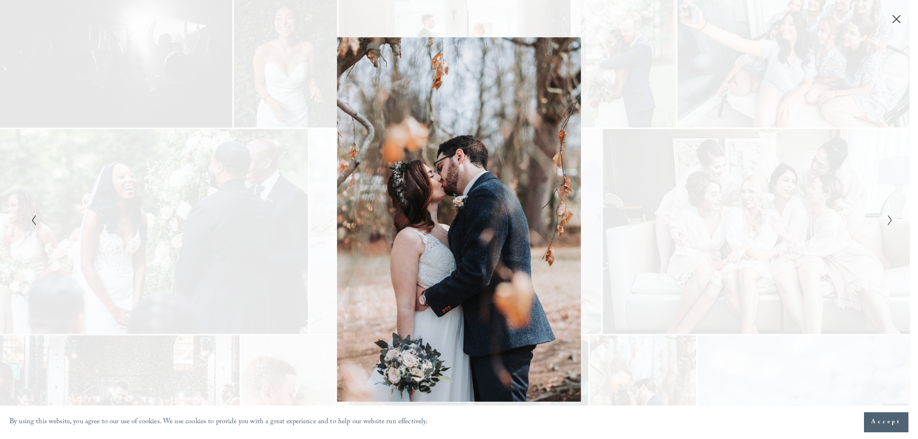
click at [891, 216] on icon "Next Slide" at bounding box center [890, 220] width 6 height 11
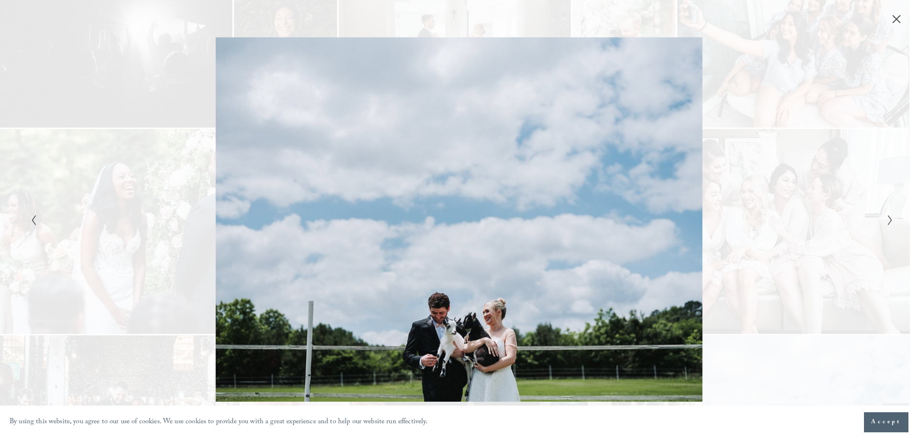
click at [891, 216] on icon "Next Slide" at bounding box center [890, 220] width 6 height 11
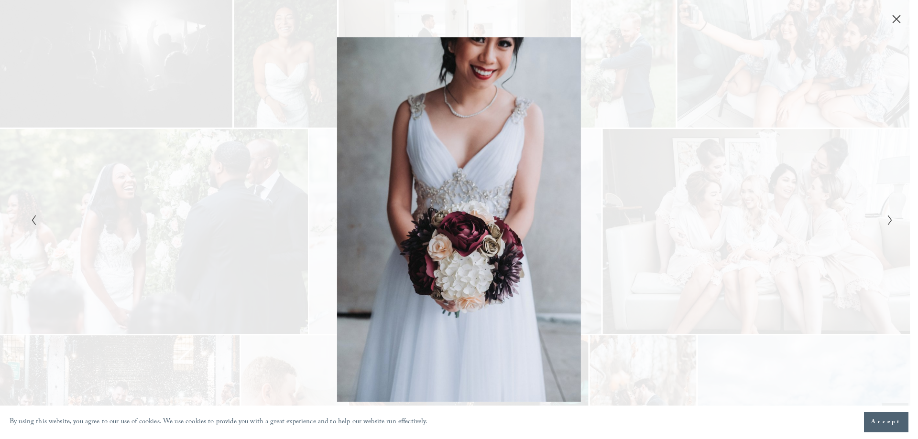
click at [891, 216] on icon "Next Slide" at bounding box center [890, 220] width 6 height 11
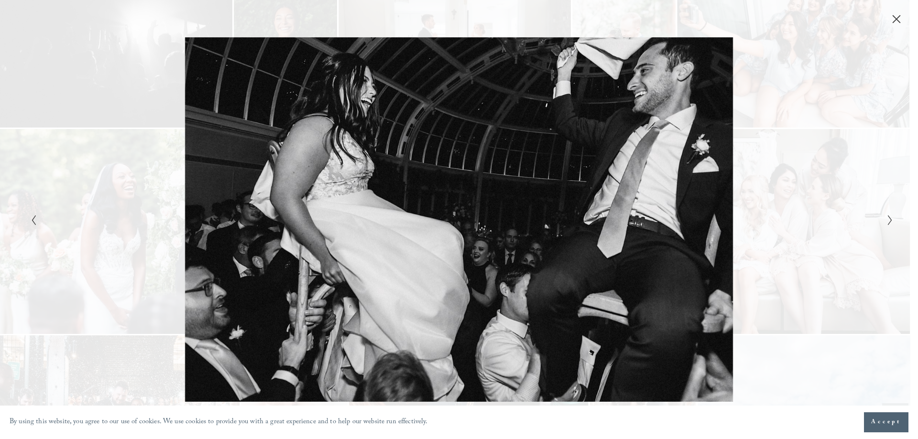
click at [891, 216] on icon "Next Slide" at bounding box center [890, 220] width 6 height 11
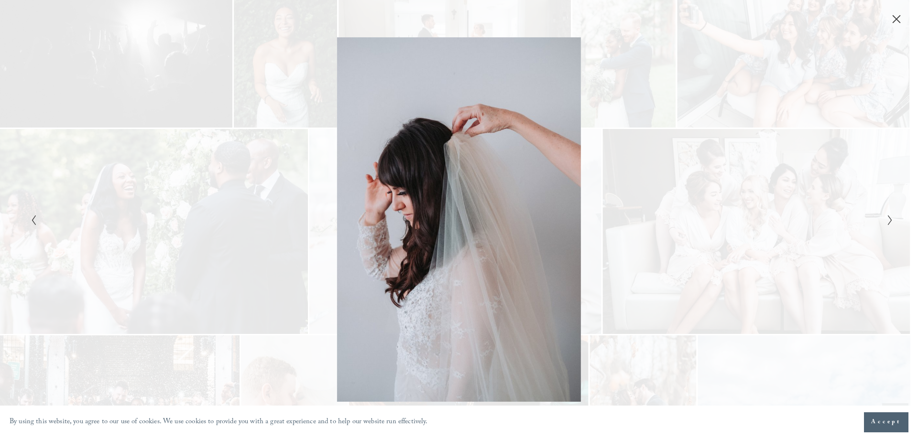
click at [891, 216] on icon "Next Slide" at bounding box center [890, 220] width 6 height 11
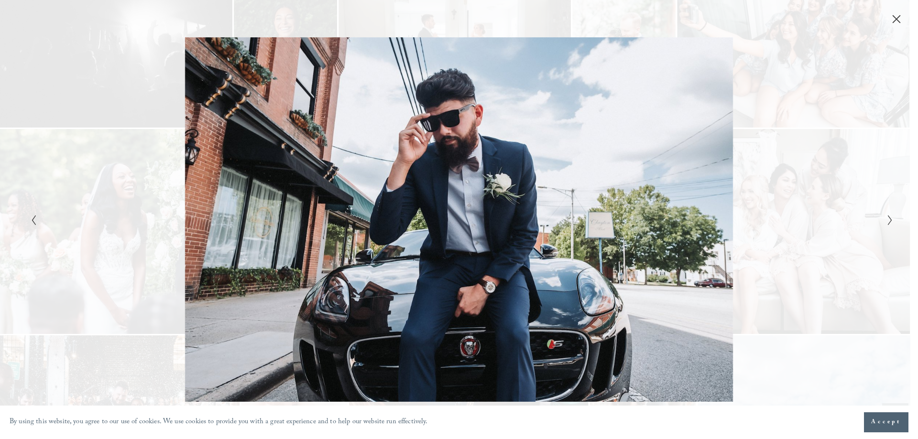
click at [895, 224] on div "Gallery" at bounding box center [459, 219] width 918 height 439
click at [891, 217] on icon "Next Slide" at bounding box center [890, 220] width 6 height 11
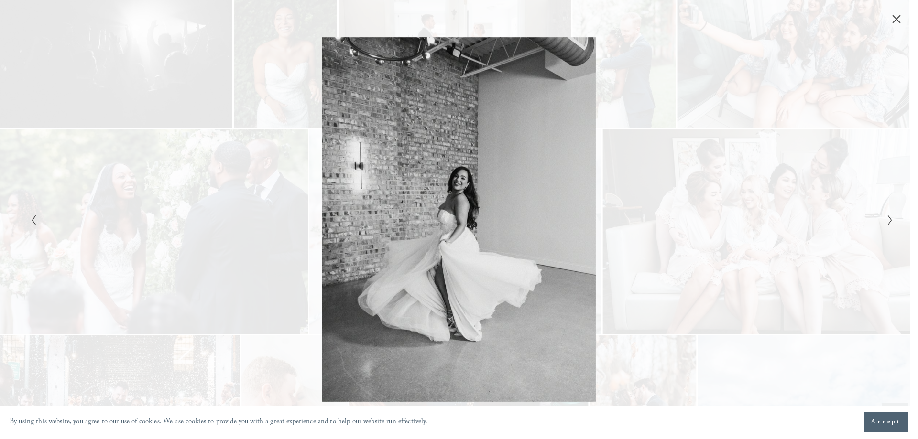
click at [891, 217] on icon "Next Slide" at bounding box center [890, 220] width 6 height 11
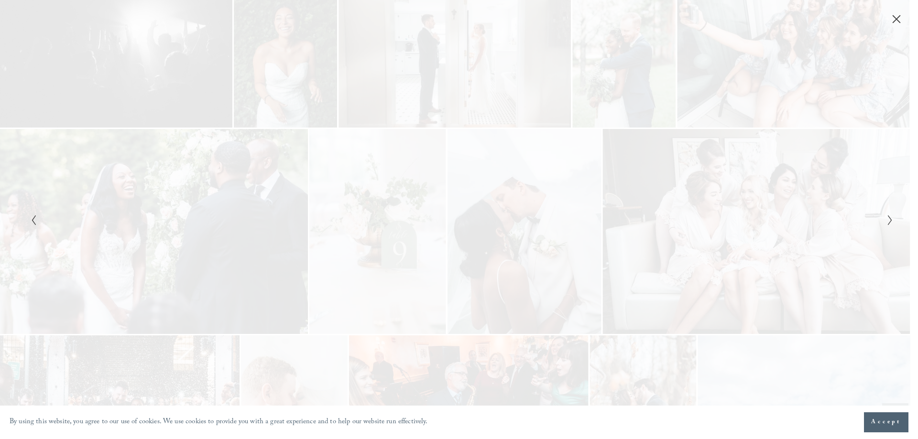
click at [891, 217] on icon "Next Slide" at bounding box center [890, 220] width 6 height 11
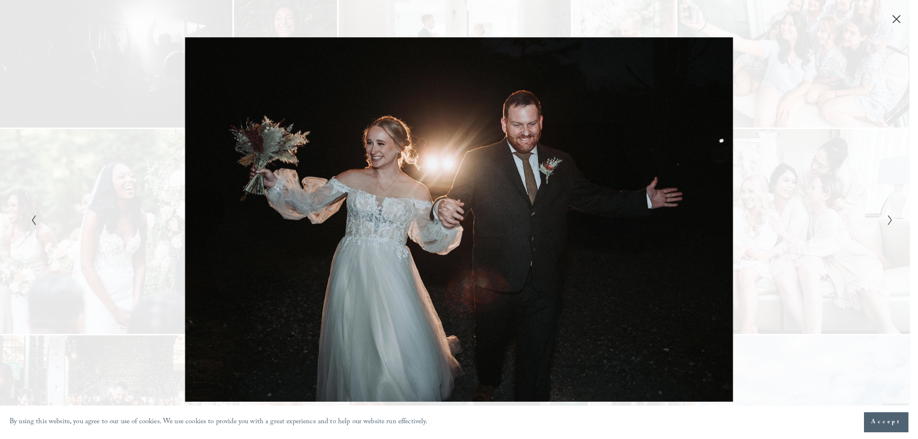
click at [891, 217] on icon "Next Slide" at bounding box center [890, 220] width 6 height 11
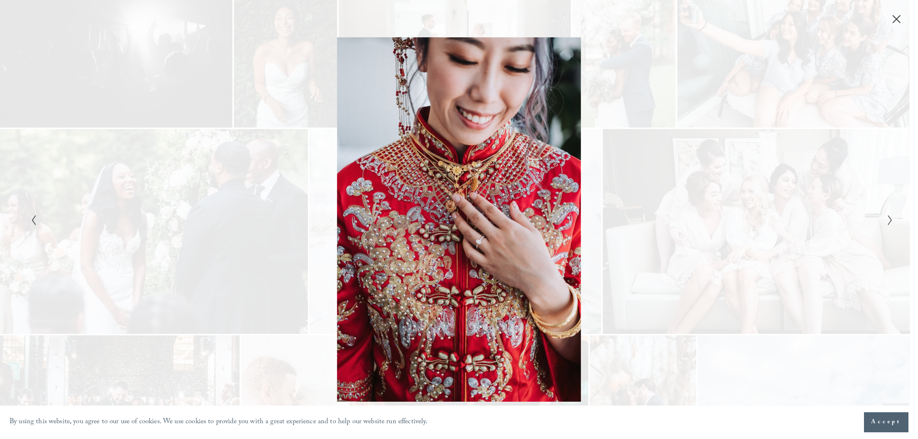
click at [897, 15] on icon "Close" at bounding box center [896, 19] width 10 height 10
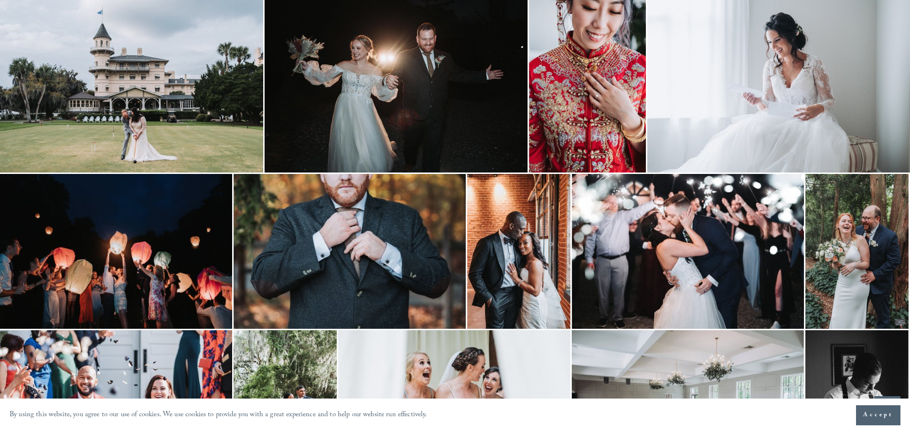
scroll to position [879, 0]
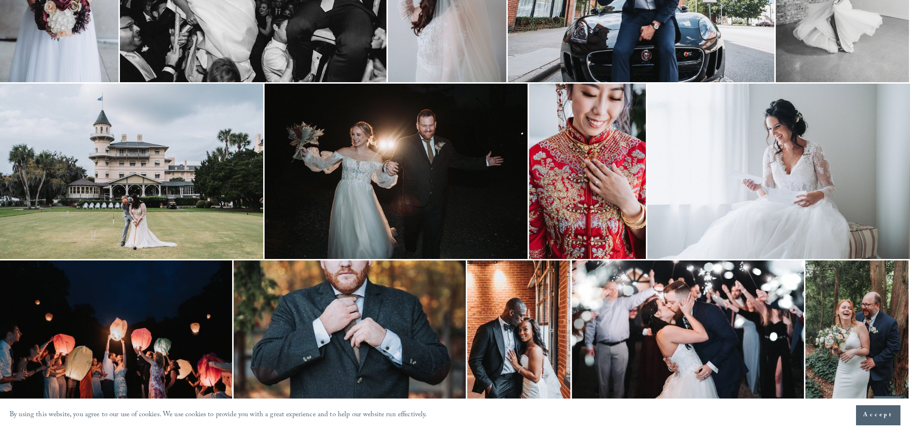
click at [267, 161] on img at bounding box center [396, 171] width 263 height 175
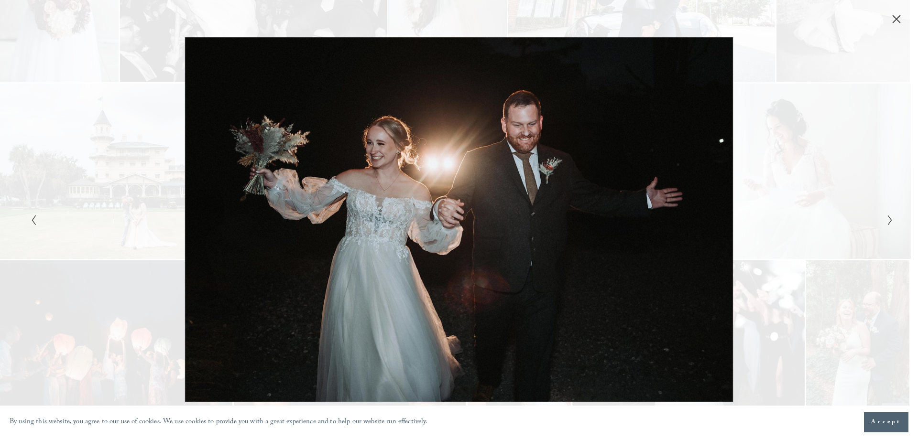
click at [27, 220] on div "Gallery" at bounding box center [459, 219] width 918 height 439
click at [36, 220] on icon "Previous Slide" at bounding box center [34, 220] width 6 height 11
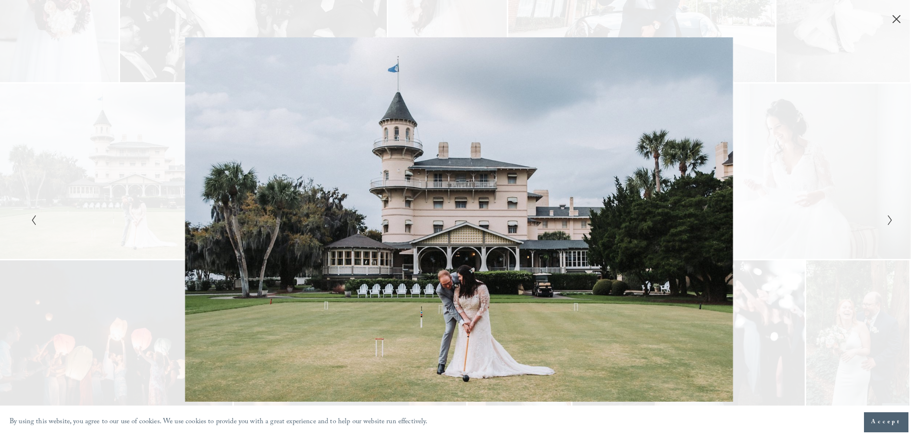
click at [896, 20] on icon "Close" at bounding box center [896, 19] width 8 height 8
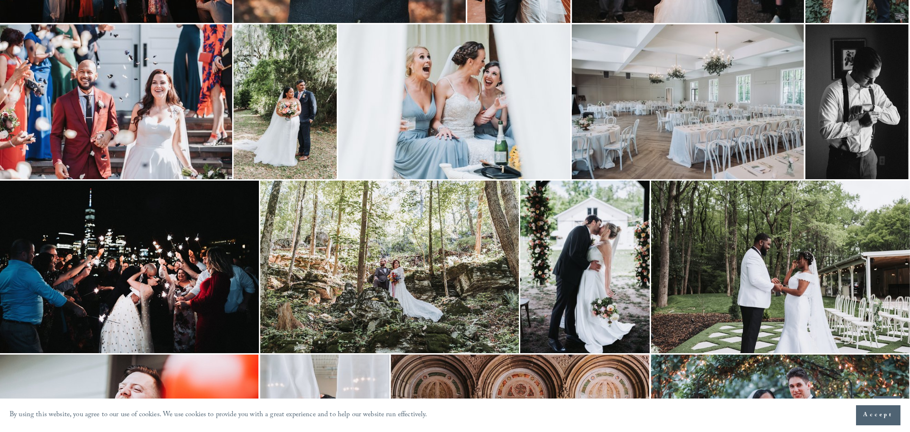
scroll to position [1405, 0]
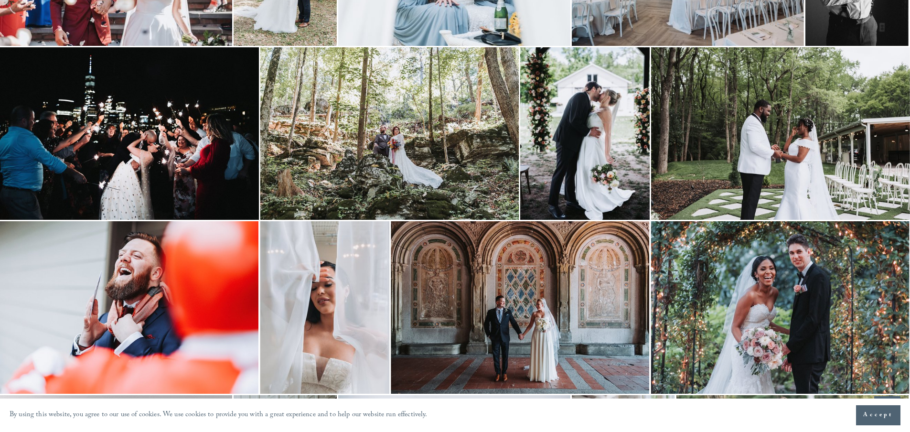
click at [573, 175] on img at bounding box center [585, 133] width 130 height 173
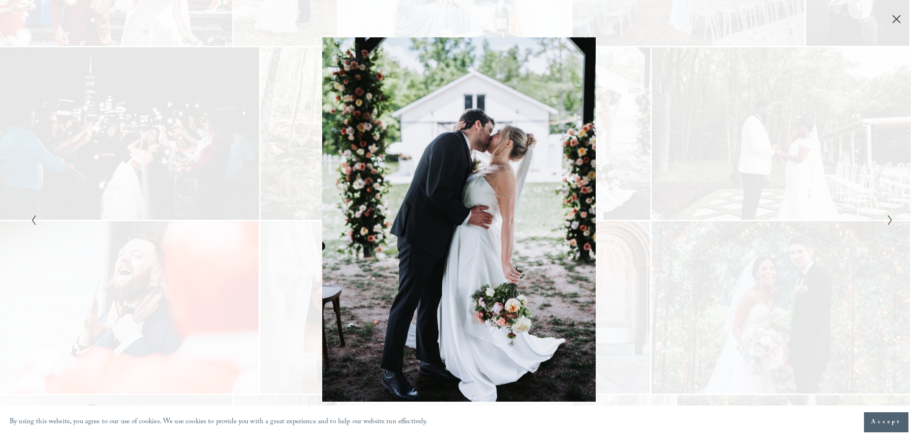
click at [899, 17] on icon "Close" at bounding box center [896, 19] width 10 height 10
